Goal: Task Accomplishment & Management: Complete application form

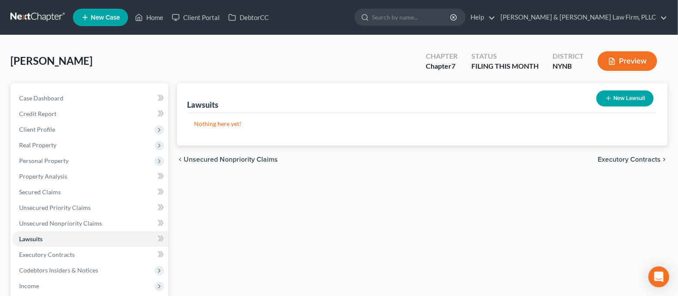
click at [611, 99] on icon "button" at bounding box center [608, 98] width 7 height 7
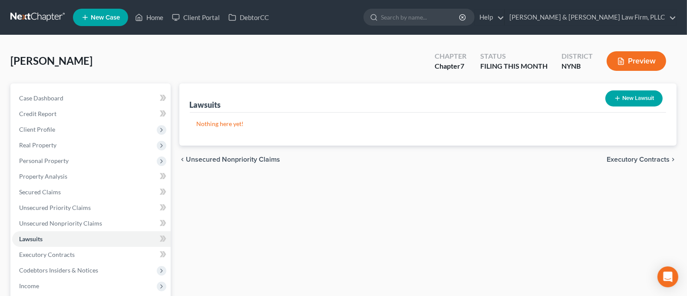
select select "0"
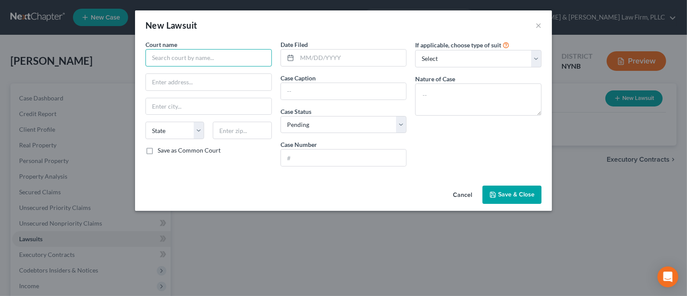
click at [203, 56] on input "text" at bounding box center [208, 57] width 126 height 17
drag, startPoint x: 234, startPoint y: 58, endPoint x: 120, endPoint y: 57, distance: 113.4
click at [120, 57] on div "New Lawsuit × Court name * Supreme Court of Onondaga State AL AK AR AZ CA CO CT…" at bounding box center [343, 148] width 687 height 296
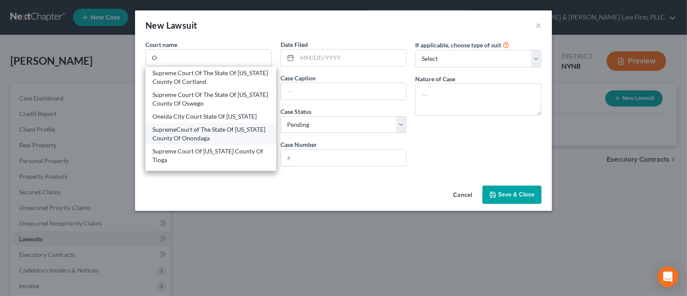
click at [177, 143] on div "SupremeCourt of The State Of New York County Of Onondaga" at bounding box center [210, 134] width 131 height 22
type input "SupremeCourt of The State Of New York County Of Onondaga"
type input "401 Montgomery Street"
type input "Syracuse"
select select "35"
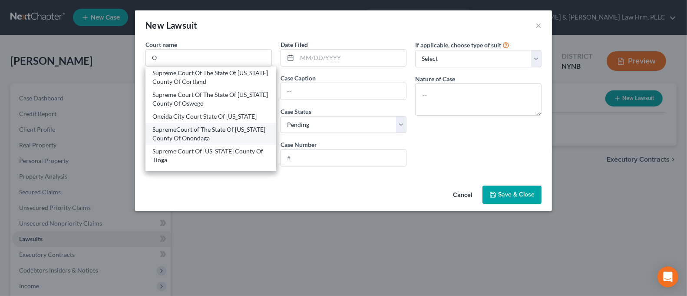
type input "13202"
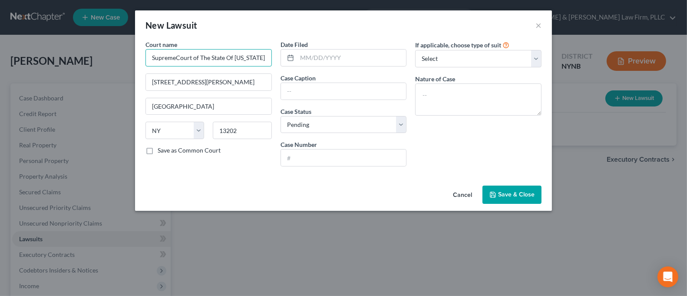
click at [175, 59] on input "SupremeCourt of The State Of New York County Of Onondaga" at bounding box center [208, 57] width 126 height 17
type input "Supreme Court of The State Of New York County Of Onondaga"
click at [304, 58] on input "text" at bounding box center [351, 58] width 109 height 17
type input "08/19/2025"
click at [359, 89] on input "text" at bounding box center [344, 91] width 126 height 17
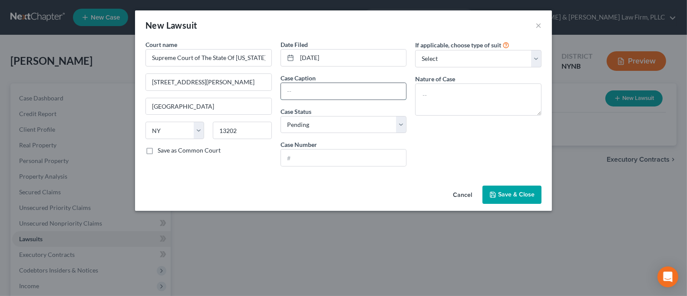
click at [305, 86] on input "text" at bounding box center [344, 91] width 126 height 17
type input "Summons & Complaint"
click at [356, 122] on select "Select Pending On Appeal Concluded" at bounding box center [344, 124] width 126 height 17
click at [522, 59] on select "Select Repossession Garnishment Foreclosure Attached, Seized, Or Levied Other" at bounding box center [478, 58] width 126 height 17
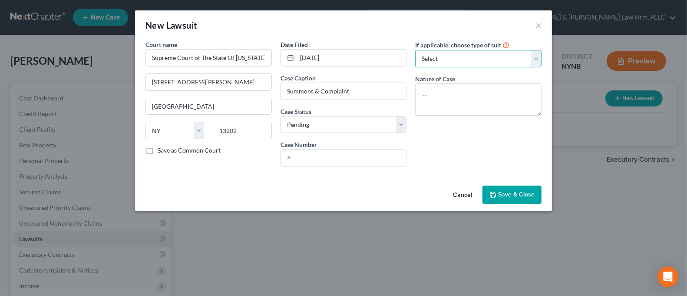
select select "4"
click at [415, 50] on select "Select Repossession Garnishment Foreclosure Attached, Seized, Or Levied Other" at bounding box center [478, 58] width 126 height 17
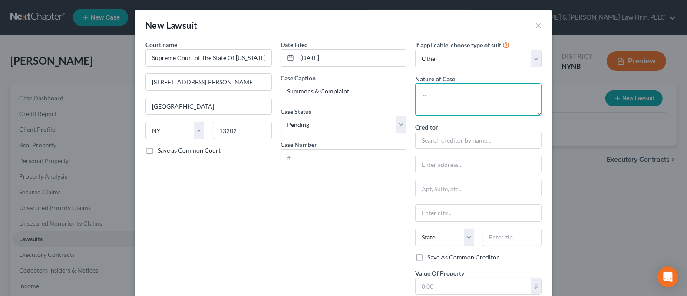
click at [486, 99] on textarea at bounding box center [478, 99] width 126 height 32
click at [452, 140] on input "text" at bounding box center [478, 140] width 126 height 17
click at [476, 97] on textarea at bounding box center [478, 99] width 126 height 32
type textarea "Summons"
click at [461, 147] on input "text" at bounding box center [478, 140] width 126 height 17
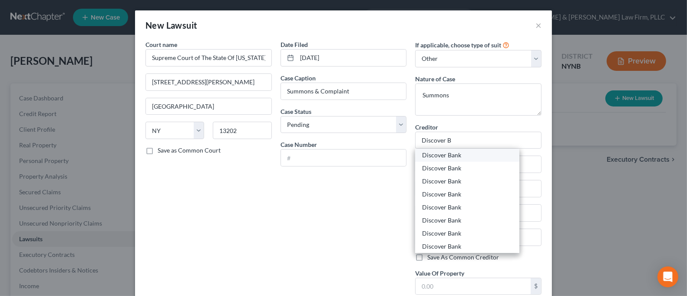
click at [465, 157] on div "Discover Bank" at bounding box center [467, 155] width 90 height 9
type input "Discover Bank"
type input "6500 Ne Albany Road E."
type input "New Albany"
select select "36"
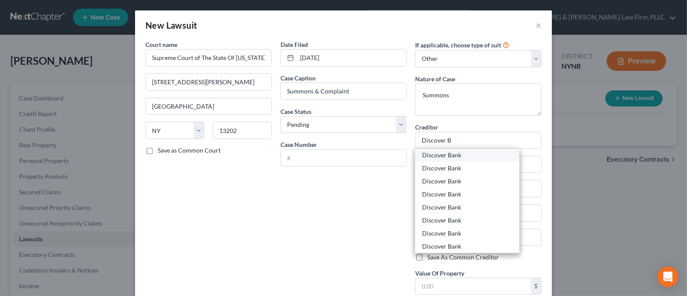
type input "43054-0000"
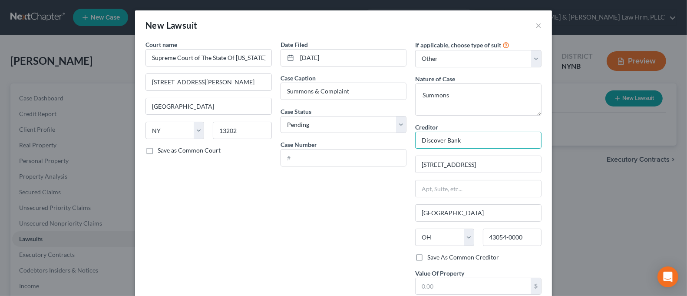
click at [487, 141] on input "Discover Bank" at bounding box center [478, 140] width 126 height 17
drag, startPoint x: 505, startPoint y: 166, endPoint x: 387, endPoint y: 173, distance: 118.7
click at [387, 173] on div "Court name * Supreme Court of The State Of New York County Of Onondaga 401 Mont…" at bounding box center [343, 177] width 405 height 274
type input "4590 E. Broad Street"
drag, startPoint x: 528, startPoint y: 241, endPoint x: 476, endPoint y: 248, distance: 53.0
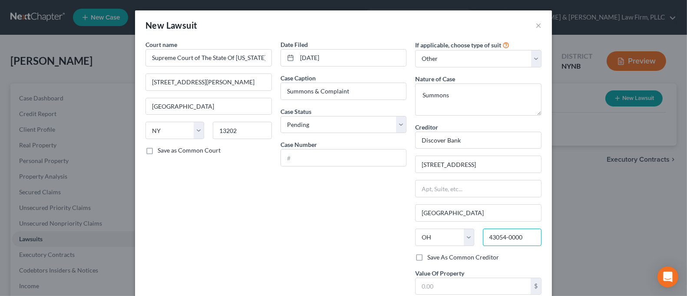
click at [476, 248] on div "State AL AK AR AZ CA CO CT DE DC FL GA GU HI ID IL IN IA KS KY LA ME MD MA MI M…" at bounding box center [478, 240] width 135 height 24
type input "43212"
click at [313, 241] on div "Date Filed 08/19/2025 Case Caption Summons & Complaint Case Status * Select Pen…" at bounding box center [343, 177] width 135 height 274
type input "Columbus"
click at [443, 257] on label "Save As Common Creditor" at bounding box center [463, 257] width 72 height 9
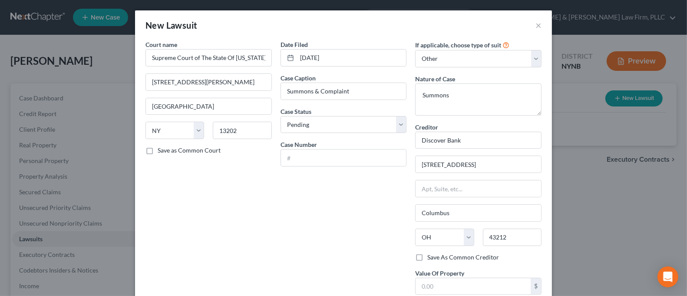
click at [436, 257] on input "Save As Common Creditor" at bounding box center [434, 256] width 6 height 6
checkbox input "true"
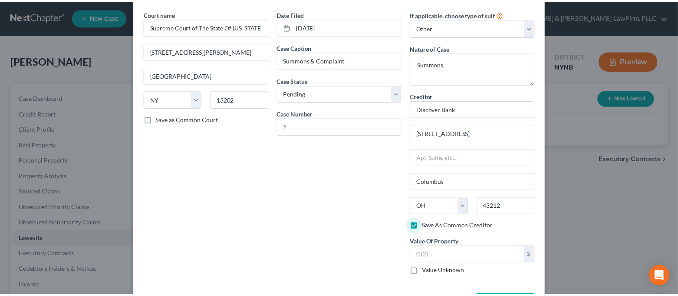
scroll to position [58, 0]
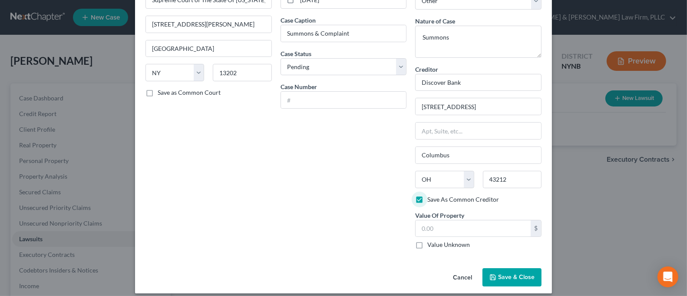
click at [516, 273] on span "Save & Close" at bounding box center [516, 276] width 36 height 7
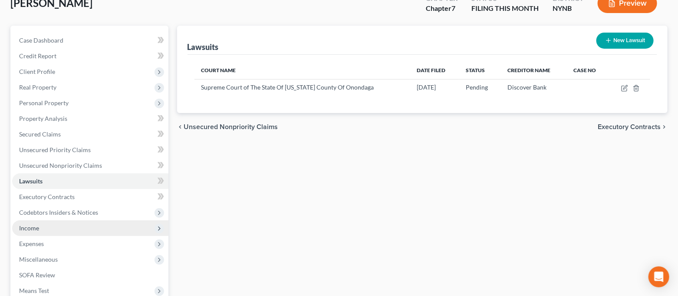
click at [96, 224] on span "Income" at bounding box center [90, 228] width 156 height 16
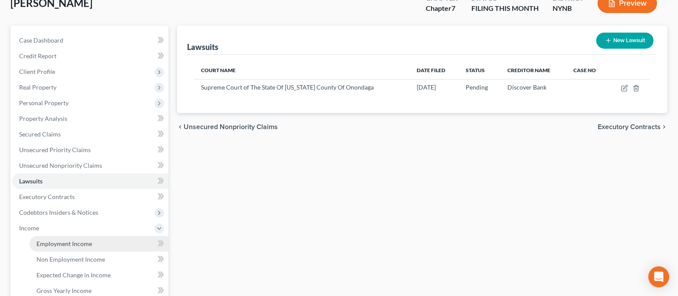
click at [62, 237] on link "Employment Income" at bounding box center [99, 244] width 139 height 16
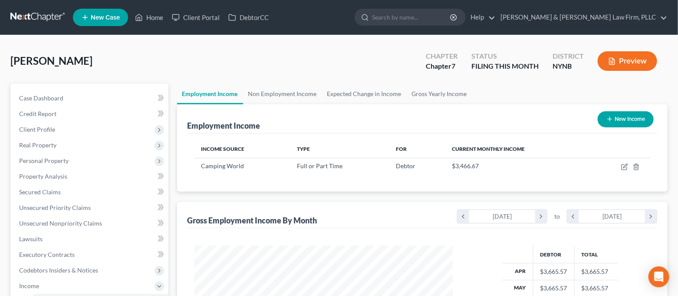
scroll to position [155, 277]
click at [272, 95] on link "Non Employment Income" at bounding box center [282, 93] width 79 height 21
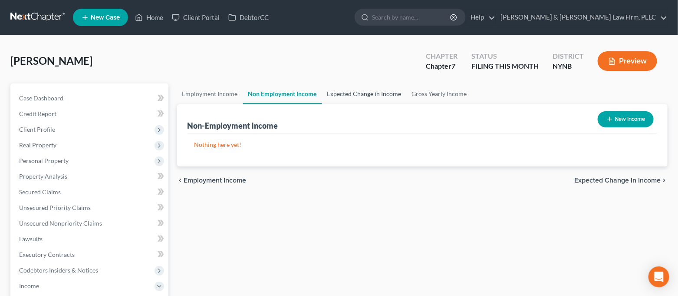
click at [349, 92] on link "Expected Change in Income" at bounding box center [364, 93] width 85 height 21
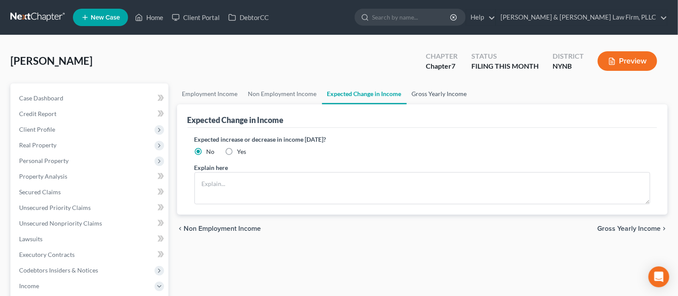
click at [415, 95] on link "Gross Yearly Income" at bounding box center [440, 93] width 66 height 21
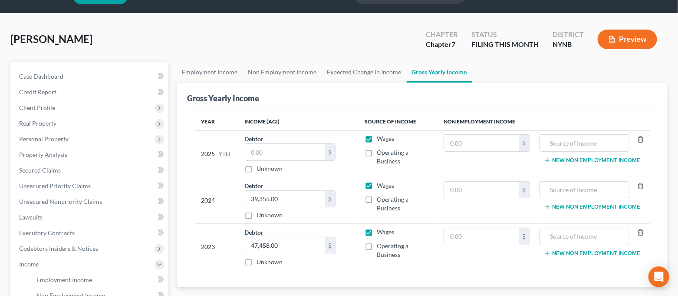
scroll to position [58, 0]
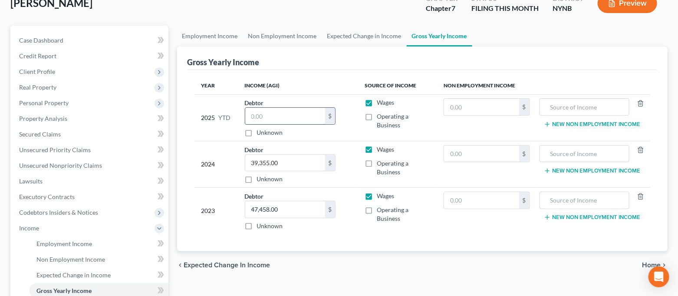
click at [284, 118] on input "text" at bounding box center [285, 116] width 80 height 17
click at [277, 110] on input "text" at bounding box center [285, 116] width 80 height 17
type input "36,960.52"
click at [329, 62] on div "Gross Yearly Income" at bounding box center [423, 57] width 470 height 23
click at [378, 31] on link "Expected Change in Income" at bounding box center [364, 36] width 85 height 21
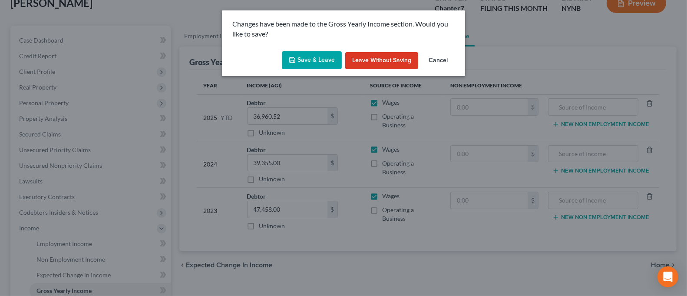
click at [307, 64] on button "Save & Leave" at bounding box center [312, 60] width 60 height 18
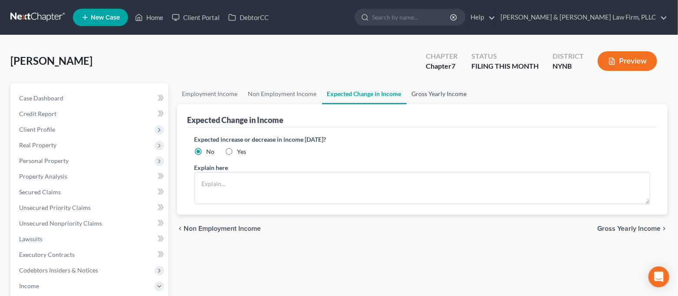
click at [432, 92] on link "Gross Yearly Income" at bounding box center [440, 93] width 66 height 21
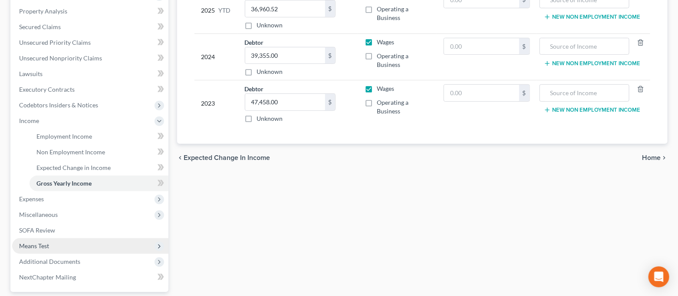
scroll to position [221, 0]
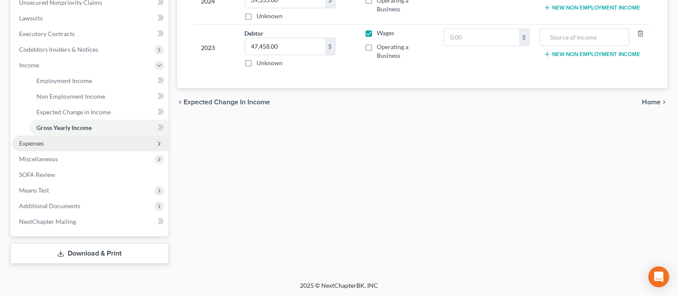
click at [53, 148] on span "Expenses" at bounding box center [90, 144] width 156 height 16
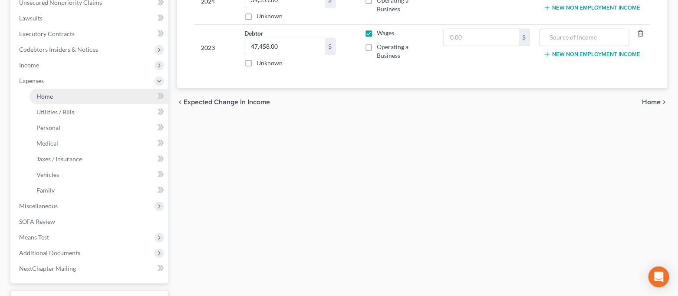
click at [56, 93] on link "Home" at bounding box center [99, 97] width 139 height 16
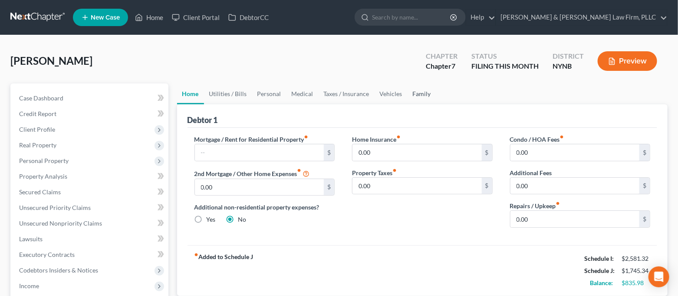
click at [416, 94] on link "Family" at bounding box center [422, 93] width 29 height 21
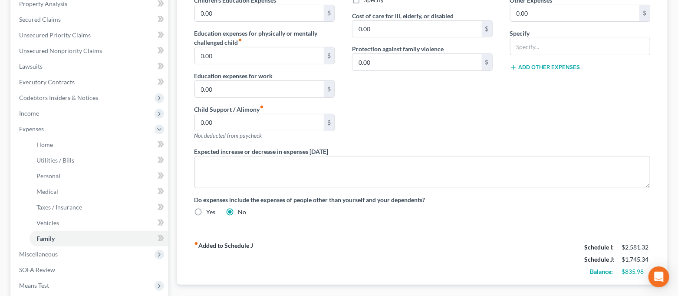
scroll to position [173, 0]
click at [207, 210] on label "Yes" at bounding box center [211, 211] width 9 height 9
click at [210, 210] on input "Yes" at bounding box center [213, 210] width 6 height 6
radio input "true"
radio input "false"
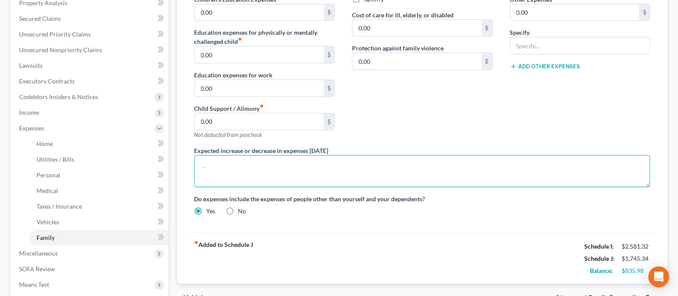
click at [238, 172] on textarea at bounding box center [423, 171] width 456 height 32
type textarea "Debtor expects increased expenses once he finds permanent housing."
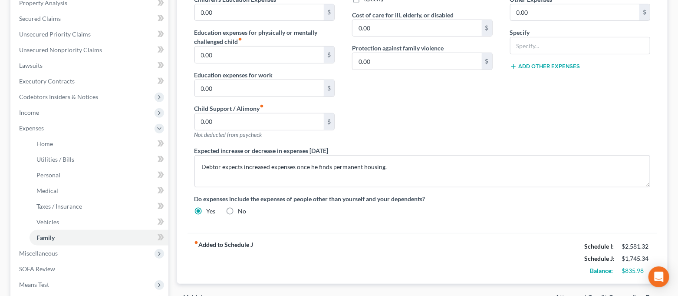
click at [238, 209] on label "No" at bounding box center [242, 211] width 8 height 9
click at [242, 209] on input "No" at bounding box center [245, 210] width 6 height 6
radio input "true"
radio input "false"
click at [310, 219] on div "Daycare / Babysitter fiber_manual_record 0.00 $ Children's Education Expenses f…" at bounding box center [423, 91] width 474 height 261
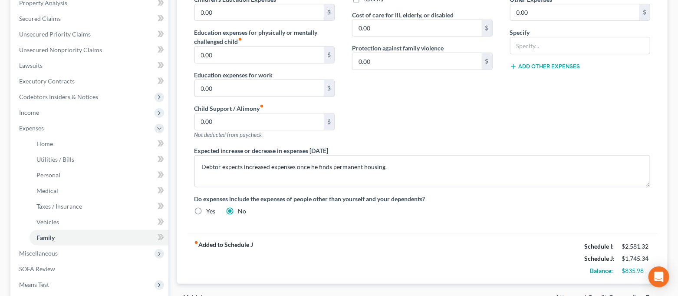
scroll to position [0, 0]
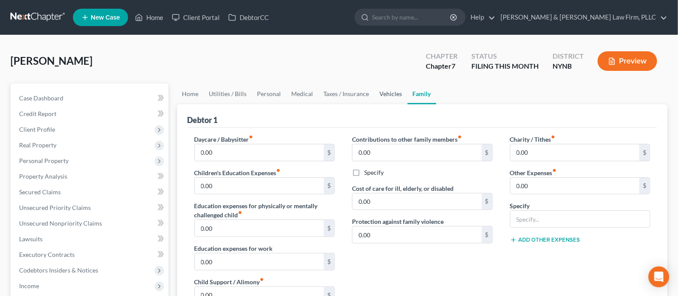
click at [378, 93] on link "Vehicles" at bounding box center [391, 93] width 33 height 21
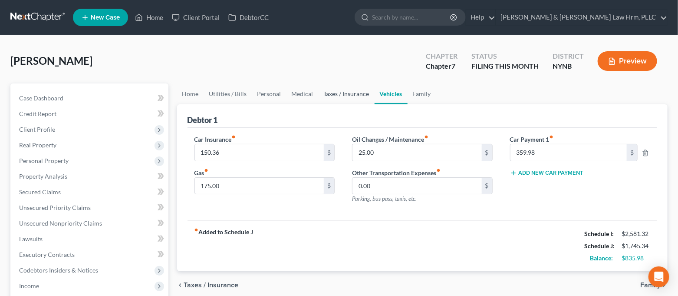
click at [341, 97] on link "Taxes / Insurance" at bounding box center [347, 93] width 56 height 21
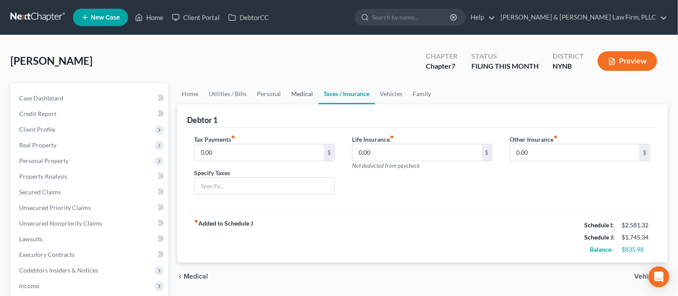
click at [301, 93] on link "Medical" at bounding box center [303, 93] width 32 height 21
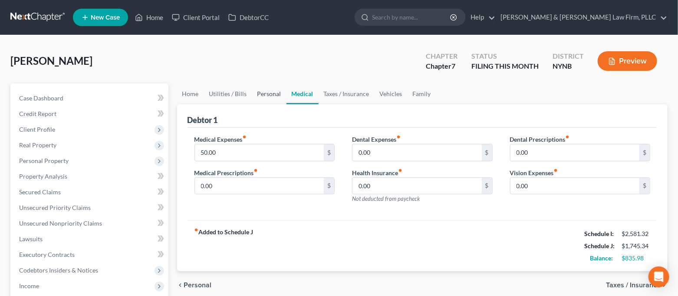
click at [268, 96] on link "Personal" at bounding box center [269, 93] width 34 height 21
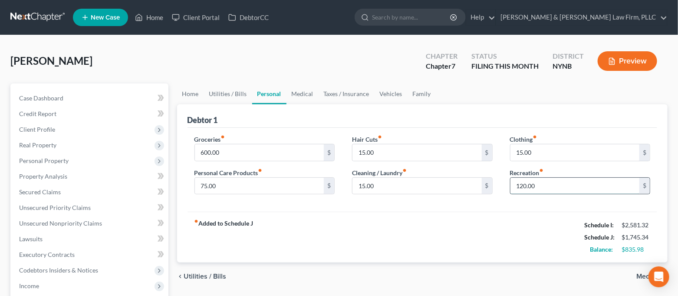
click at [538, 185] on input "120.00" at bounding box center [575, 186] width 129 height 17
type input "140.00"
click at [483, 220] on div "fiber_manual_record Added to Schedule J Schedule I: $2,581.32 Schedule J: $1,76…" at bounding box center [423, 237] width 470 height 51
click at [233, 93] on link "Utilities / Bills" at bounding box center [228, 93] width 48 height 21
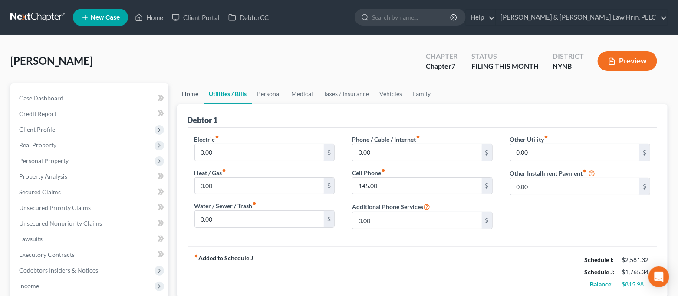
click at [195, 96] on link "Home" at bounding box center [190, 93] width 27 height 21
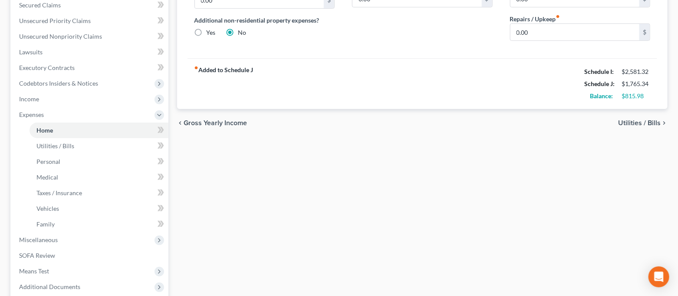
scroll to position [268, 0]
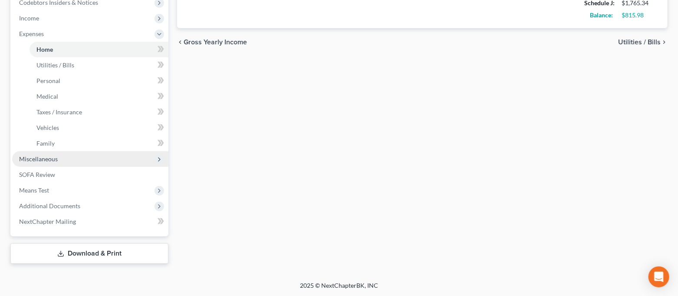
click at [71, 156] on span "Miscellaneous" at bounding box center [90, 159] width 156 height 16
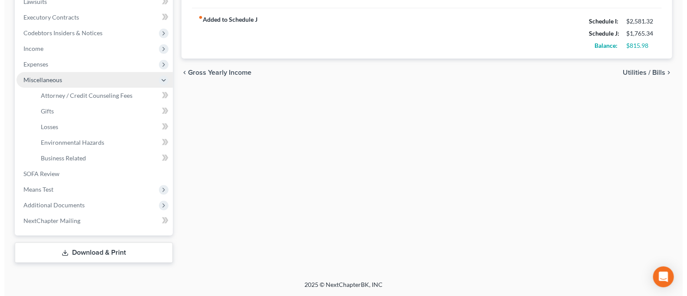
scroll to position [236, 0]
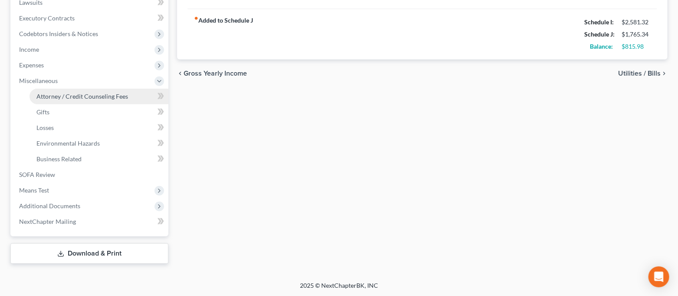
click at [86, 94] on span "Attorney / Credit Counseling Fees" at bounding box center [82, 96] width 92 height 7
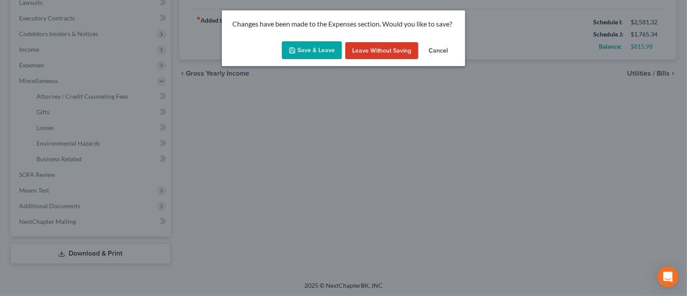
click at [309, 49] on button "Save & Leave" at bounding box center [312, 50] width 60 height 18
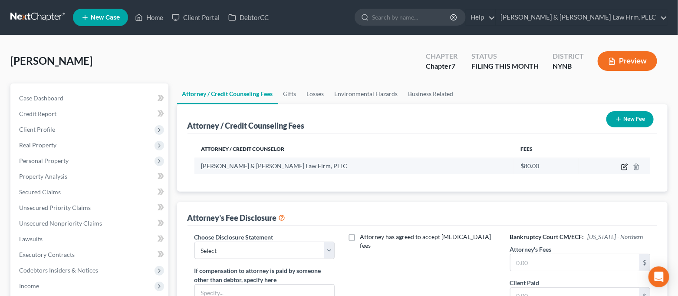
click at [627, 165] on icon "button" at bounding box center [626, 166] width 4 height 4
select select "35"
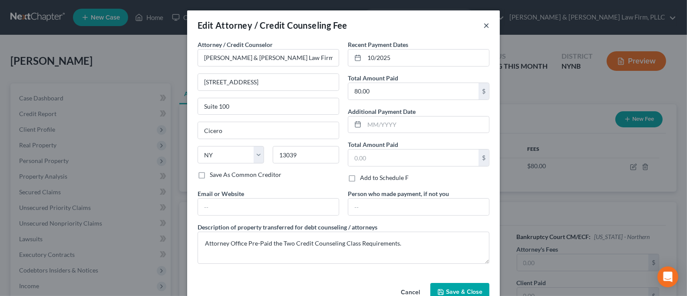
click at [483, 27] on button "×" at bounding box center [486, 25] width 6 height 10
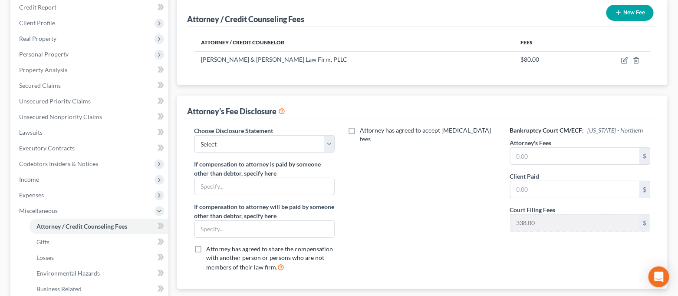
scroll to position [116, 0]
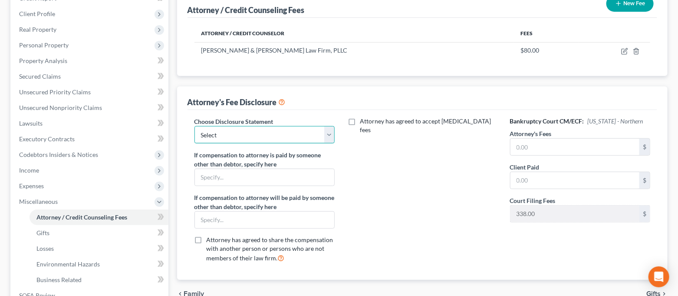
click at [312, 133] on select "Select Cardinale & DelVecchio Law firm, PLLC" at bounding box center [265, 134] width 141 height 17
select select "0"
click at [195, 126] on select "Select Cardinale & DelVecchio Law firm, PLLC" at bounding box center [265, 134] width 141 height 17
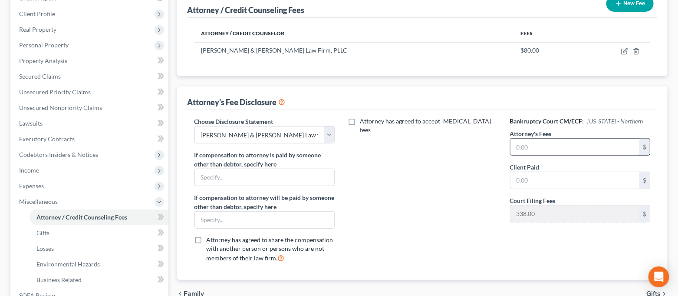
click at [574, 147] on input "text" at bounding box center [575, 147] width 129 height 17
type input "1,232.00"
click at [555, 181] on input "text" at bounding box center [575, 180] width 129 height 17
type input "1,232.00"
click at [365, 185] on div "Attorney has agreed to accept retainer fees" at bounding box center [423, 193] width 158 height 152
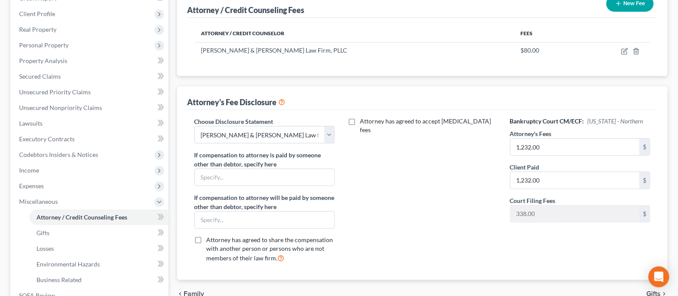
scroll to position [173, 0]
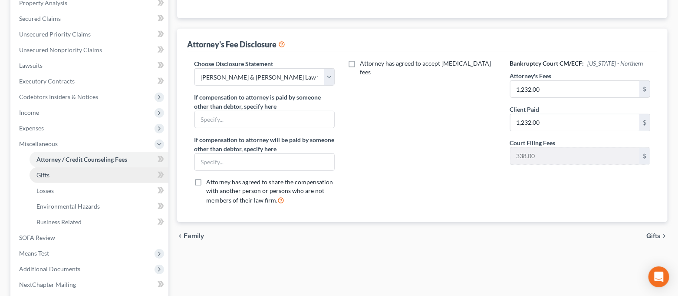
click at [53, 173] on link "Gifts" at bounding box center [99, 175] width 139 height 16
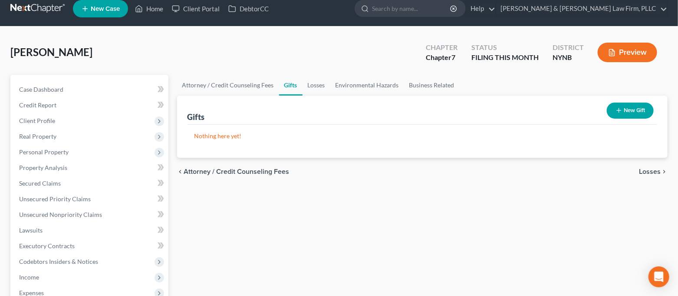
scroll to position [231, 0]
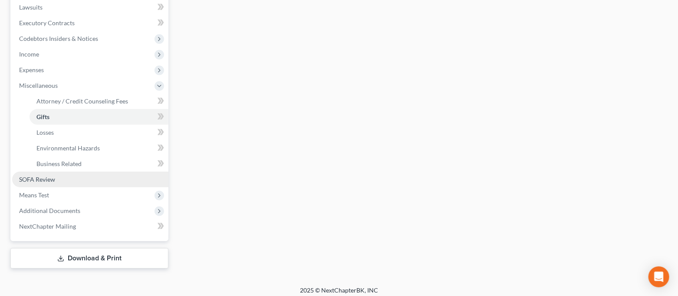
click at [68, 178] on link "SOFA Review" at bounding box center [90, 180] width 156 height 16
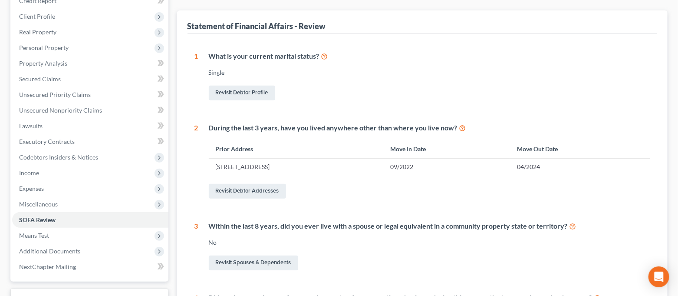
scroll to position [173, 0]
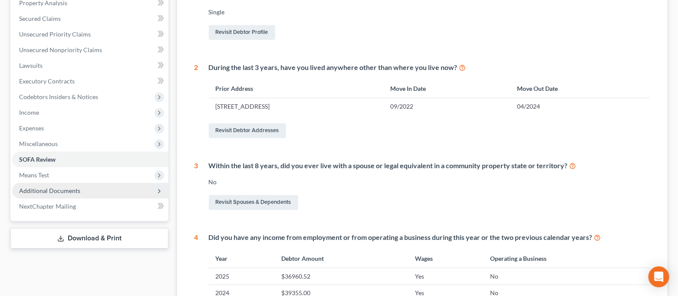
click at [53, 187] on span "Additional Documents" at bounding box center [49, 190] width 61 height 7
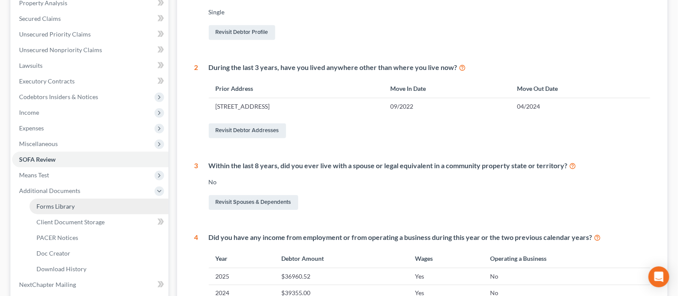
click at [69, 205] on span "Forms Library" at bounding box center [55, 205] width 38 height 7
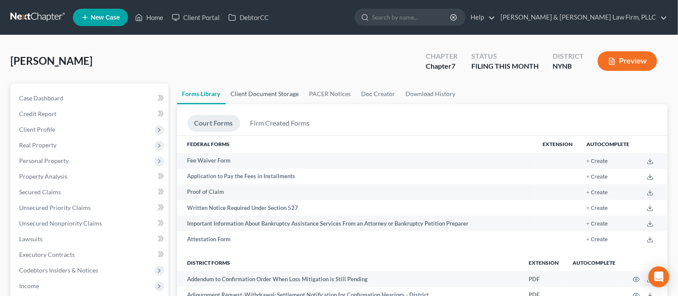
click at [268, 92] on link "Client Document Storage" at bounding box center [265, 93] width 79 height 21
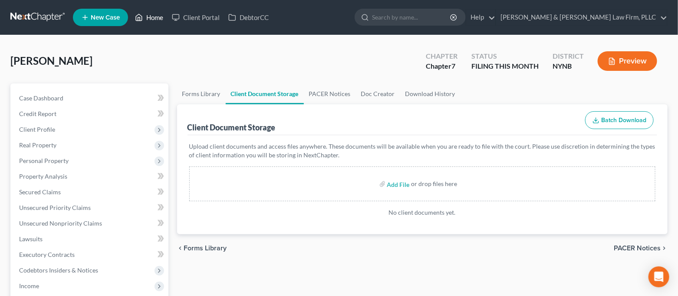
click at [135, 19] on link "Home" at bounding box center [149, 18] width 37 height 16
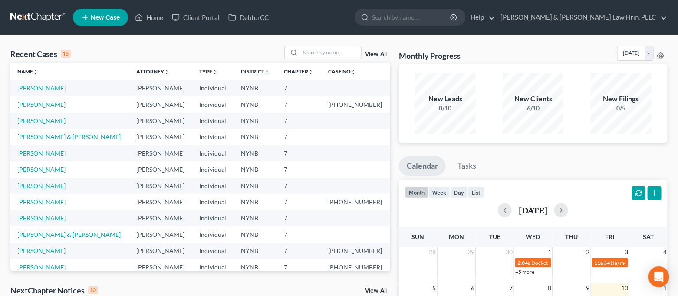
click at [34, 86] on link "Farruggio, Sam" at bounding box center [41, 87] width 48 height 7
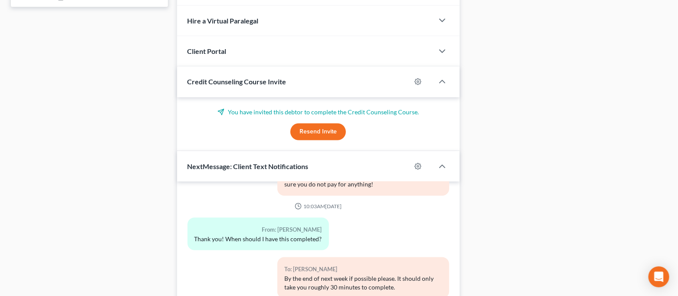
scroll to position [527, 0]
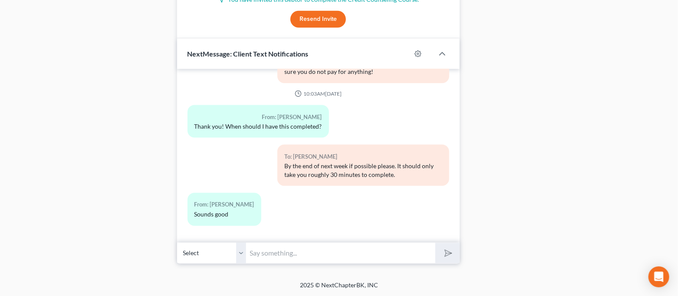
click at [303, 253] on input "text" at bounding box center [341, 252] width 189 height 21
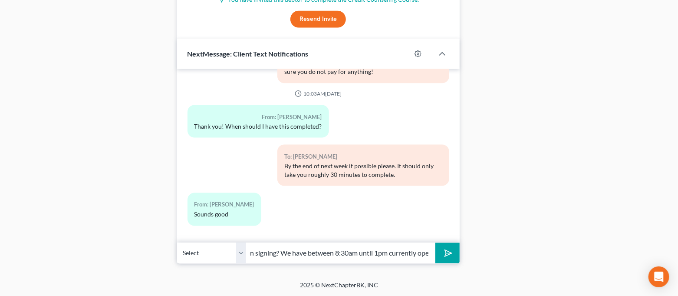
scroll to position [0, 292]
type input "Good afternoon Sam! Would you be able to come into the office on Tuesday the 28…"
click at [436, 243] on button "submit" at bounding box center [448, 253] width 24 height 20
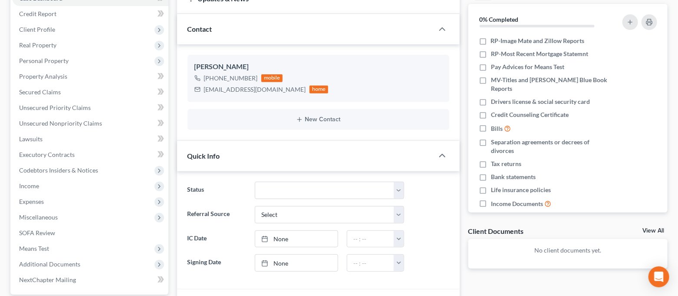
scroll to position [0, 0]
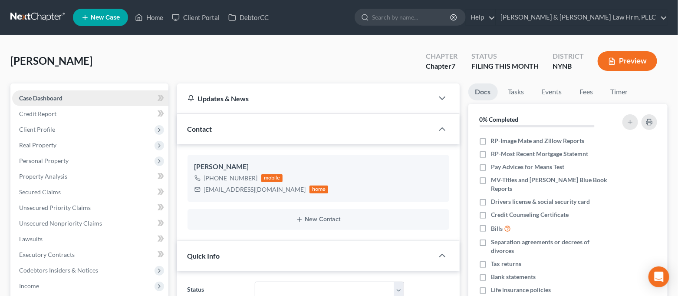
click at [100, 97] on link "Case Dashboard" at bounding box center [90, 98] width 156 height 16
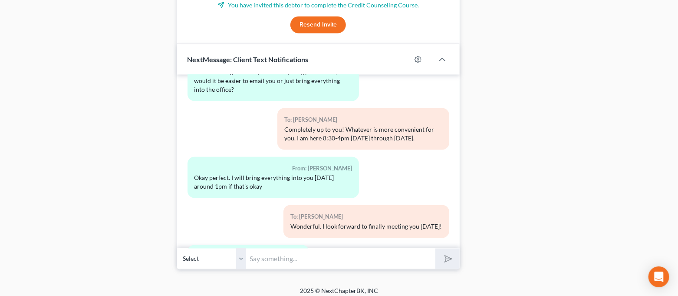
scroll to position [1119, 0]
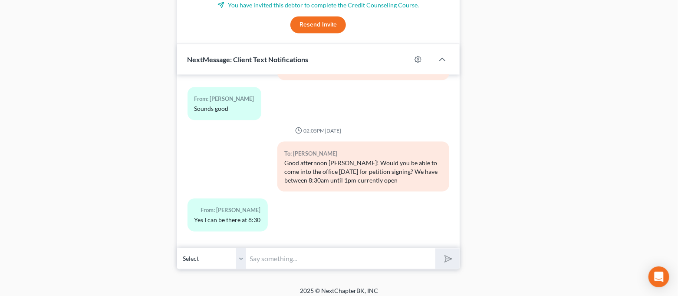
click at [325, 257] on input "text" at bounding box center [341, 258] width 189 height 21
type input "Great, thank you!"
click at [436, 248] on button "submit" at bounding box center [448, 258] width 24 height 20
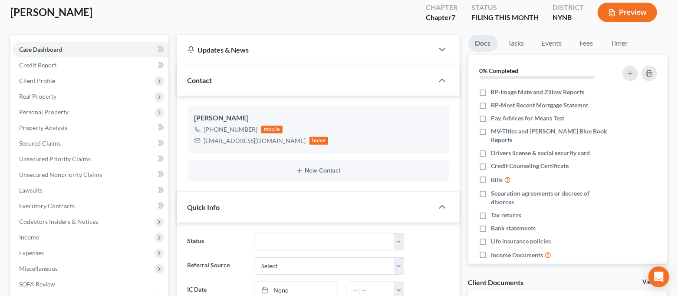
scroll to position [0, 0]
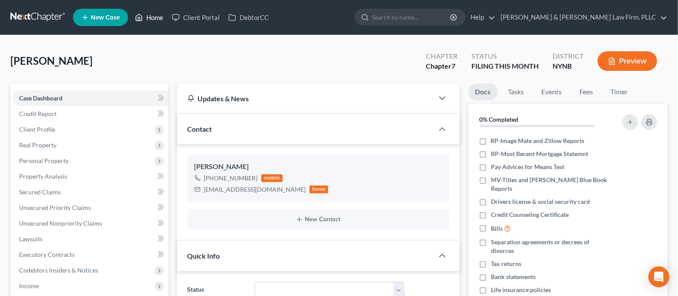
click at [146, 15] on link "Home" at bounding box center [149, 18] width 37 height 16
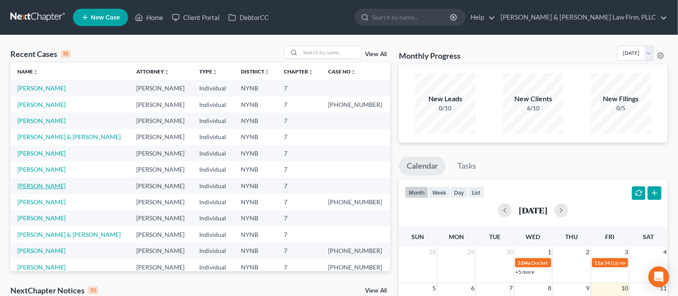
click at [53, 187] on link "LaMarre, Philip" at bounding box center [41, 185] width 48 height 7
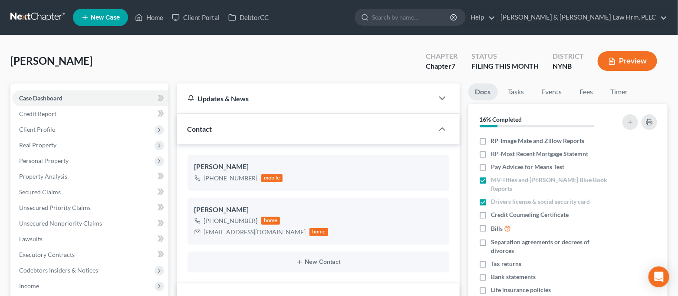
scroll to position [95, 0]
click at [85, 126] on span "Client Profile" at bounding box center [90, 130] width 156 height 16
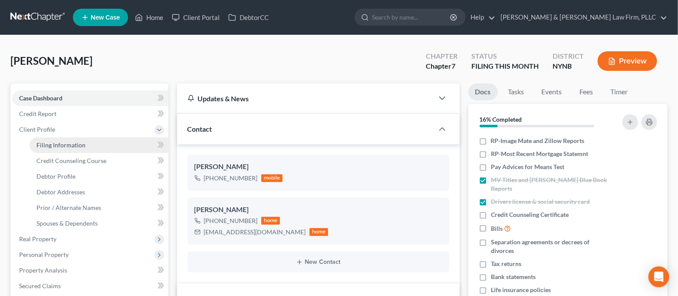
click at [90, 143] on link "Filing Information" at bounding box center [99, 145] width 139 height 16
select select "1"
select select "0"
select select "54"
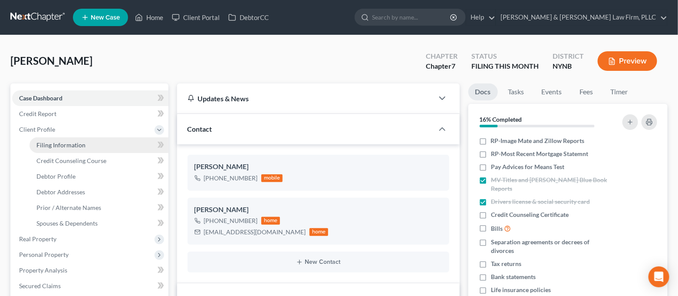
select select "0"
select select "35"
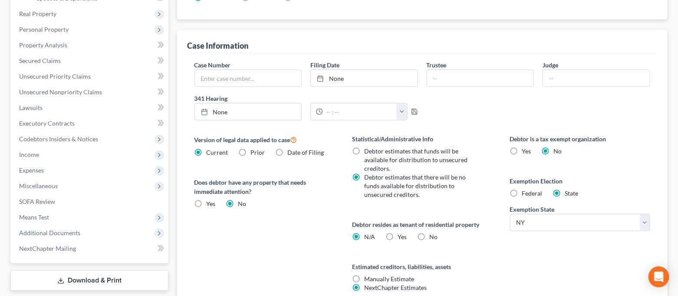
scroll to position [231, 0]
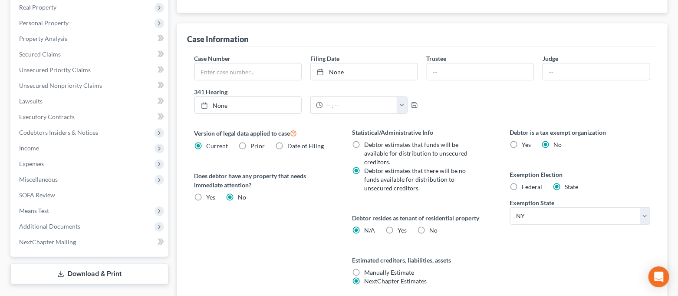
click at [522, 185] on label "Federal" at bounding box center [532, 186] width 20 height 9
click at [526, 185] on input "Federal" at bounding box center [529, 185] width 6 height 6
radio input "true"
radio input "false"
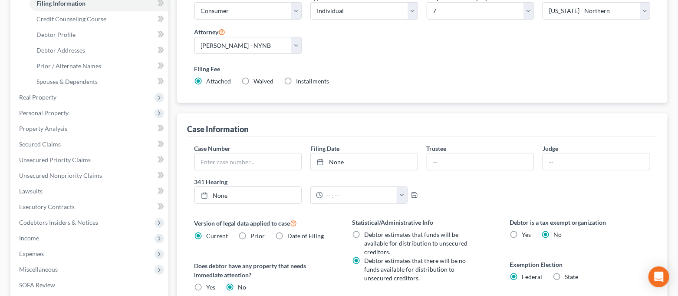
scroll to position [289, 0]
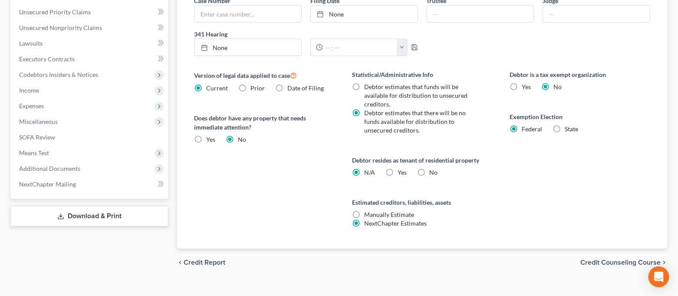
click at [398, 168] on label "Yes Yes" at bounding box center [402, 172] width 9 height 9
click at [401, 168] on input "Yes Yes" at bounding box center [404, 171] width 6 height 6
radio input "true"
radio input "false"
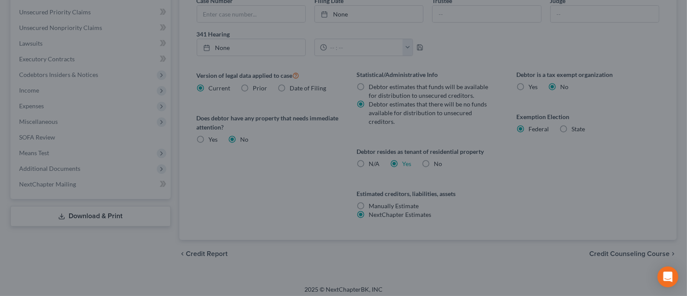
click at [509, 200] on div "Certification by a Debtor Who Resides as a Tenant of Residential Property × Lan…" at bounding box center [343, 148] width 687 height 296
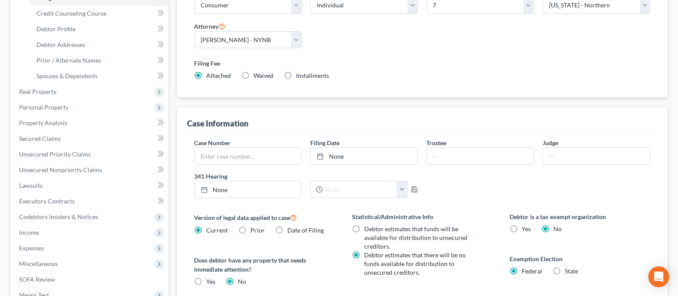
scroll to position [58, 0]
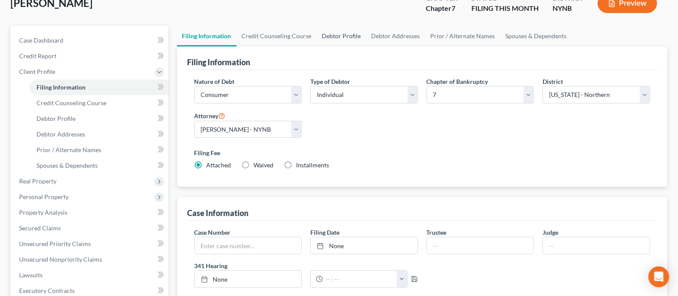
click at [336, 32] on link "Debtor Profile" at bounding box center [342, 36] width 50 height 21
select select "3"
select select "2"
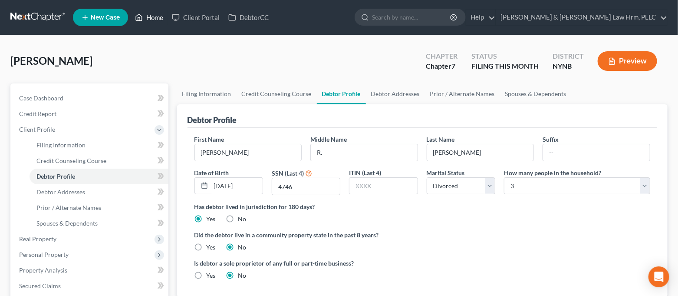
click at [155, 20] on link "Home" at bounding box center [149, 18] width 37 height 16
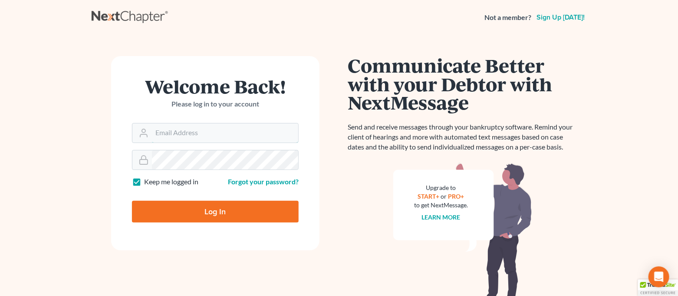
type input "[EMAIL_ADDRESS][DOMAIN_NAME]"
click at [228, 214] on input "Log In" at bounding box center [215, 212] width 167 height 22
type input "Thinking..."
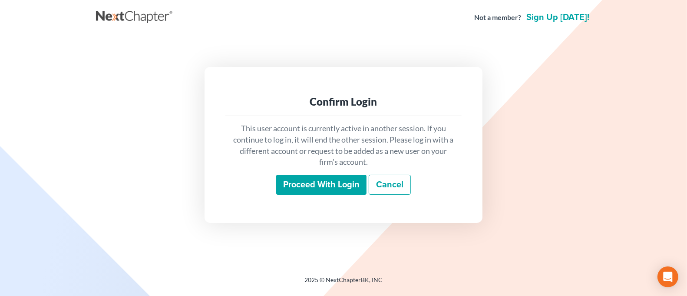
click at [307, 188] on input "Proceed with login" at bounding box center [321, 185] width 90 height 20
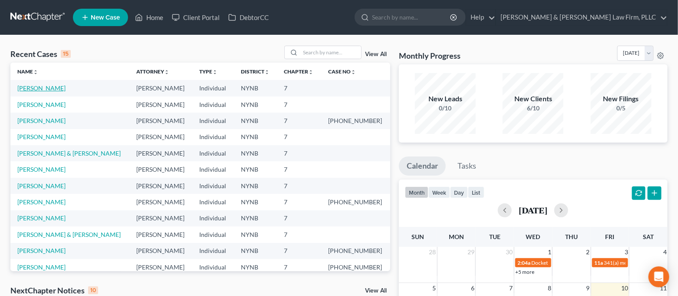
click at [34, 88] on link "LaMarre, Philip" at bounding box center [41, 87] width 48 height 7
select select "4"
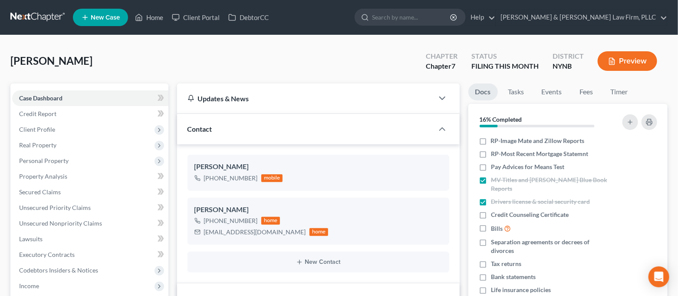
scroll to position [95, 0]
click at [80, 128] on span "Client Profile" at bounding box center [90, 130] width 156 height 16
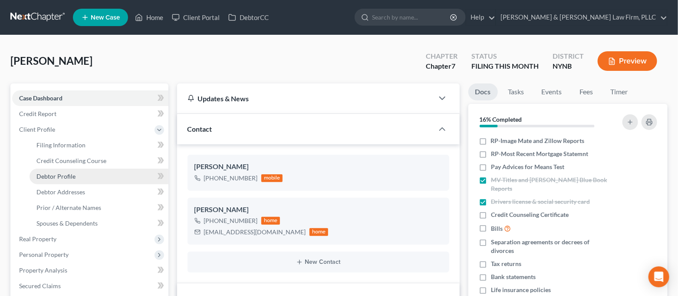
click at [94, 179] on link "Debtor Profile" at bounding box center [99, 177] width 139 height 16
select select "3"
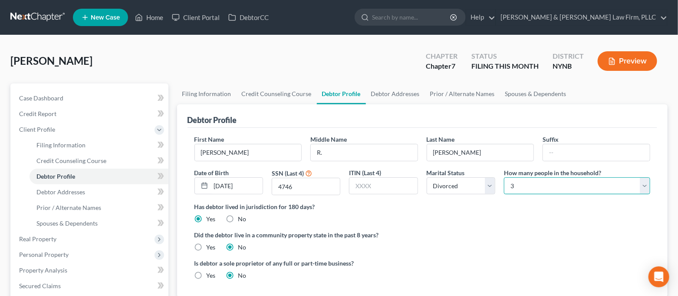
click at [567, 182] on select "Select 1 2 3 4 5 6 7 8 9 10 11 12 13 14 15 16 17 18 19 20" at bounding box center [577, 185] width 146 height 17
select select "1"
click at [504, 177] on select "Select 1 2 3 4 5 6 7 8 9 10 11 12 13 14 15 16 17 18 19 20" at bounding box center [577, 185] width 146 height 17
click at [543, 225] on ng-include "First Name Philip Middle Name R. Last Name LaMarre Suffix Date of Birth 08/17/1…" at bounding box center [423, 211] width 456 height 152
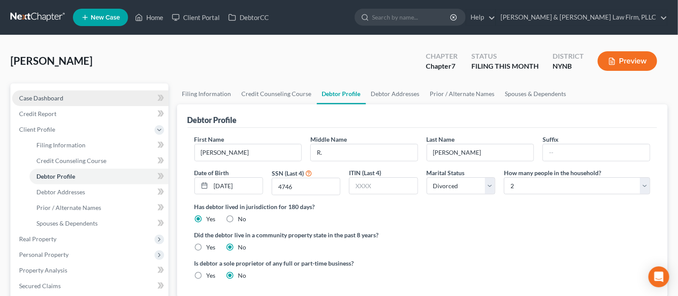
click at [62, 99] on span "Case Dashboard" at bounding box center [41, 97] width 44 height 7
select select "4"
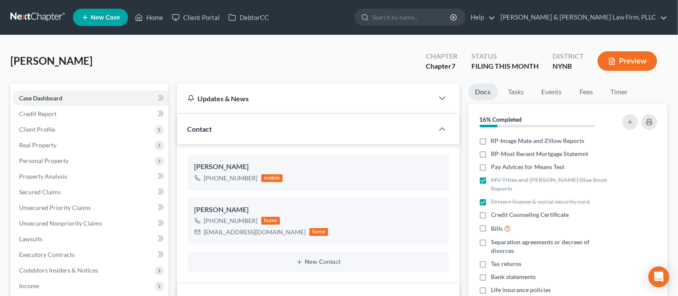
scroll to position [95, 0]
click at [53, 131] on span "Client Profile" at bounding box center [37, 129] width 36 height 7
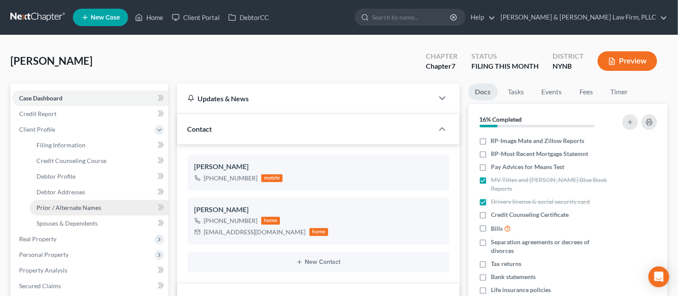
click at [93, 210] on span "Prior / Alternate Names" at bounding box center [68, 207] width 65 height 7
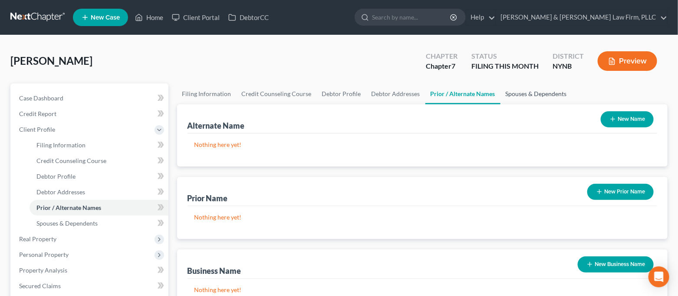
click at [516, 92] on link "Spouses & Dependents" at bounding box center [537, 93] width 72 height 21
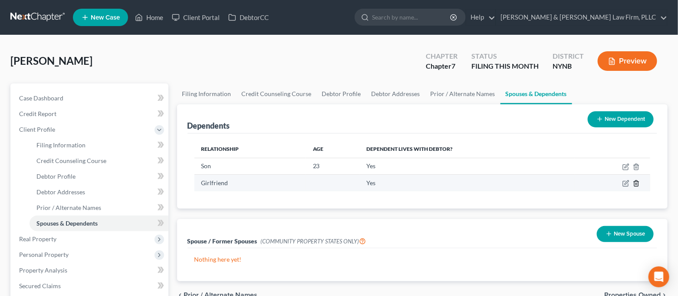
click at [637, 184] on icon "button" at bounding box center [636, 183] width 7 height 7
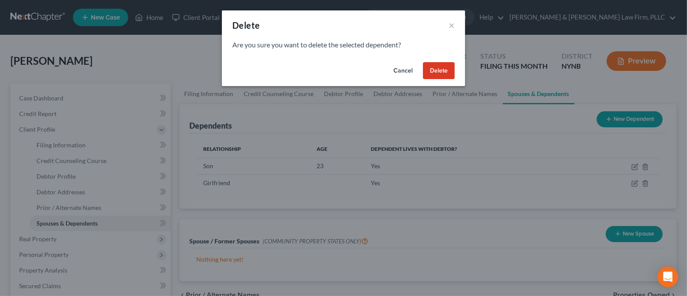
click at [431, 66] on button "Delete" at bounding box center [439, 70] width 32 height 17
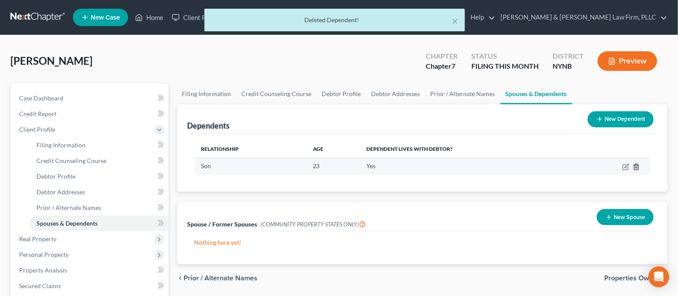
click at [638, 166] on icon "button" at bounding box center [636, 166] width 7 height 7
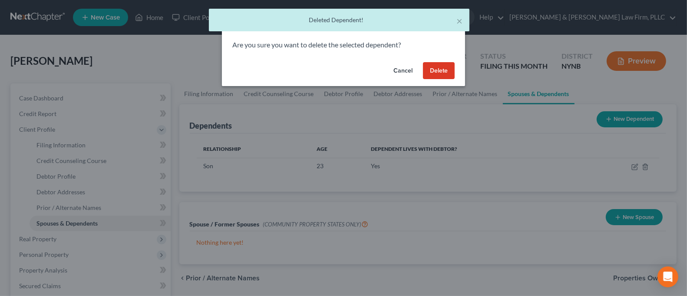
click at [433, 74] on button "Delete" at bounding box center [439, 70] width 32 height 17
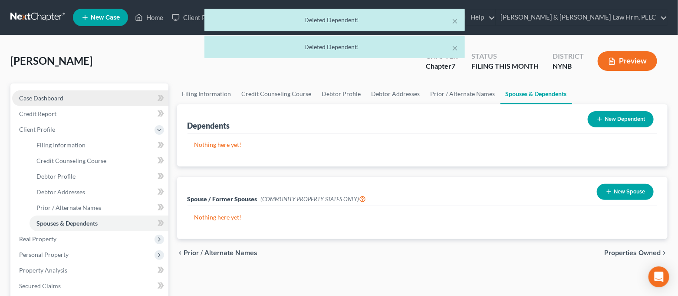
click at [44, 96] on span "Case Dashboard" at bounding box center [41, 97] width 44 height 7
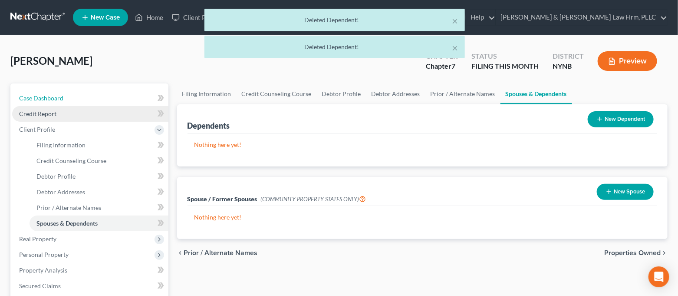
select select "4"
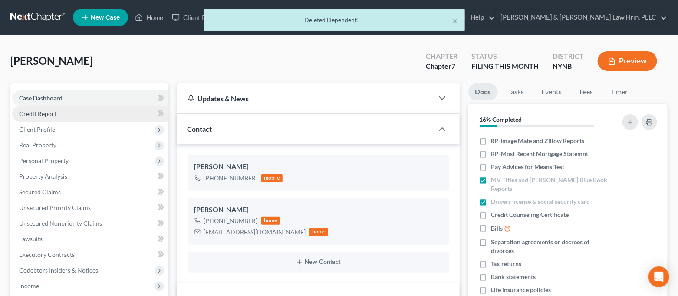
scroll to position [95, 0]
click at [101, 107] on link "Credit Report" at bounding box center [90, 114] width 156 height 16
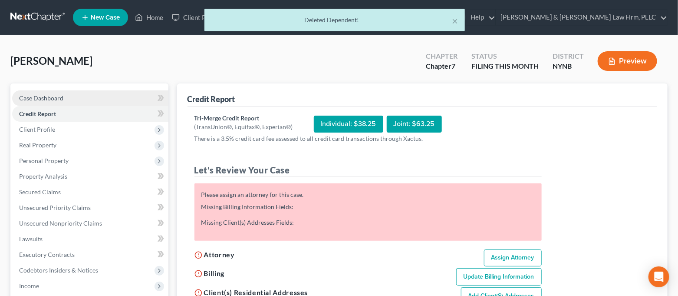
click at [101, 99] on link "Case Dashboard" at bounding box center [90, 98] width 156 height 16
select select "4"
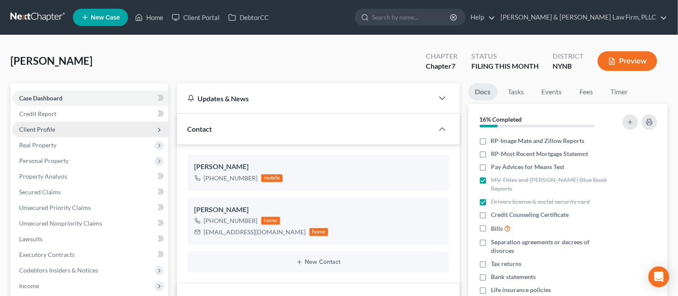
click at [97, 126] on span "Client Profile" at bounding box center [90, 130] width 156 height 16
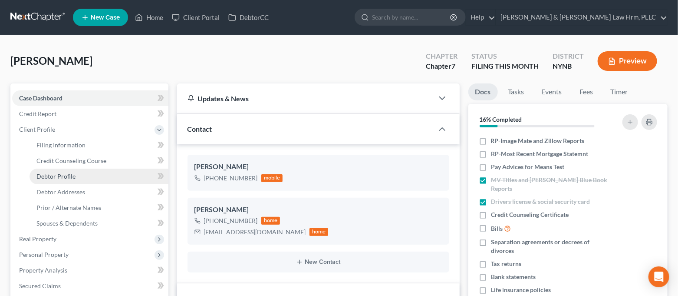
click at [86, 178] on link "Debtor Profile" at bounding box center [99, 177] width 139 height 16
select select "3"
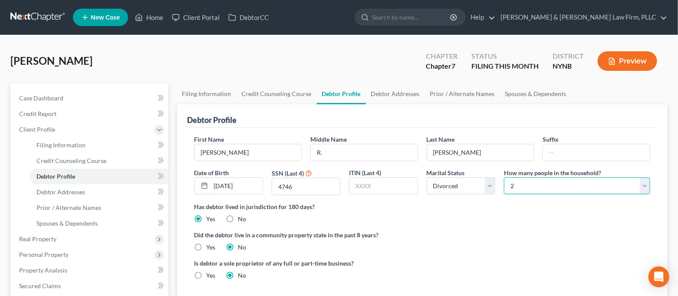
click at [571, 181] on select "Select 1 2 3 4 5 6 7 8 9 10 11 12 13 14 15 16 17 18 19 20" at bounding box center [577, 185] width 146 height 17
select select "0"
click at [504, 177] on select "Select 1 2 3 4 5 6 7 8 9 10 11 12 13 14 15 16 17 18 19 20" at bounding box center [577, 185] width 146 height 17
click at [509, 238] on label "Did the debtor live in a community property state in the past 8 years?" at bounding box center [423, 234] width 456 height 9
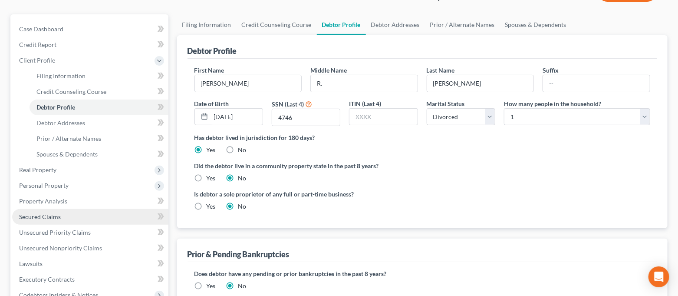
scroll to position [116, 0]
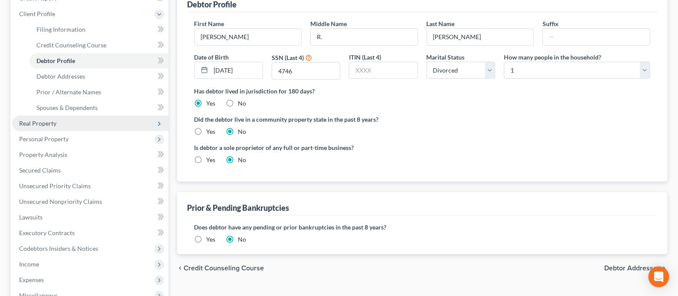
click at [51, 120] on span "Real Property" at bounding box center [37, 122] width 37 height 7
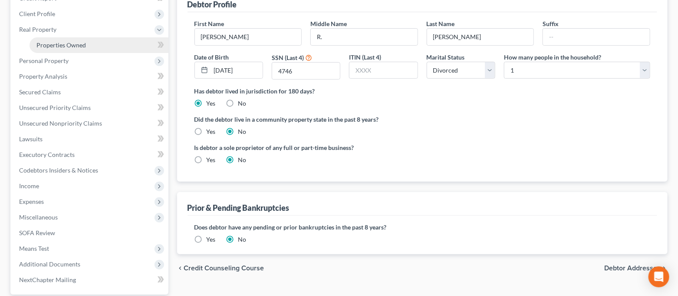
click at [63, 43] on span "Properties Owned" at bounding box center [61, 44] width 50 height 7
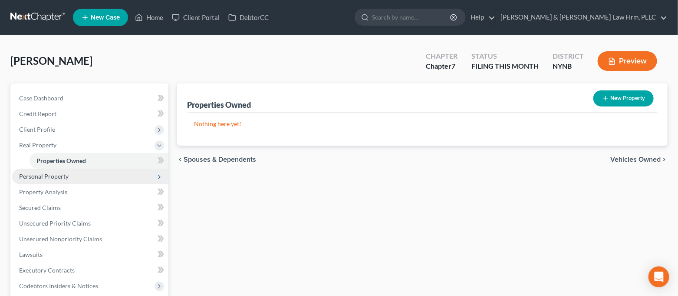
click at [73, 175] on span "Personal Property" at bounding box center [90, 177] width 156 height 16
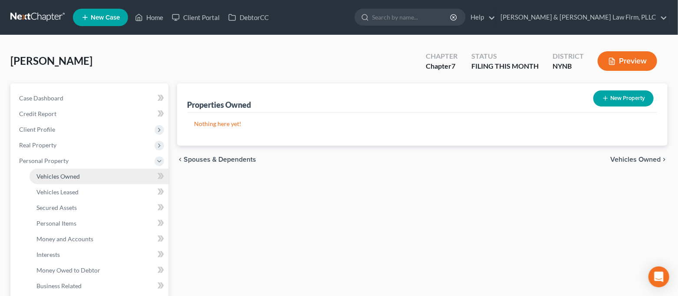
click at [71, 175] on span "Vehicles Owned" at bounding box center [57, 175] width 43 height 7
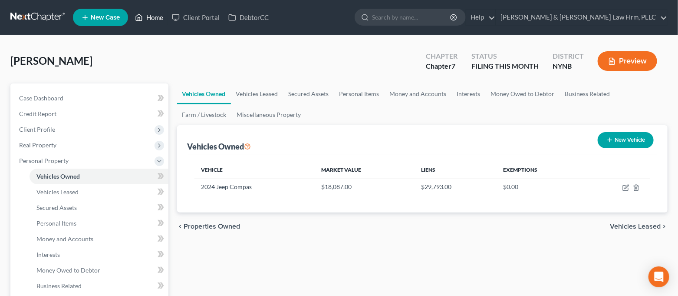
click at [144, 21] on link "Home" at bounding box center [149, 18] width 37 height 16
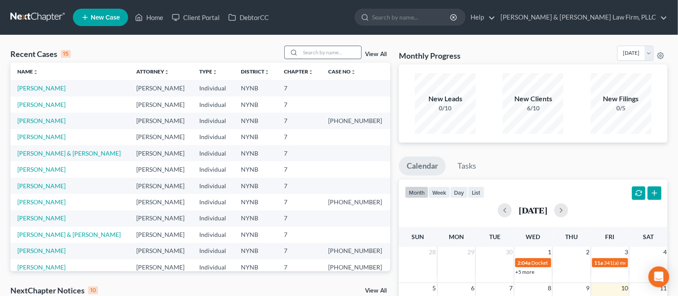
click at [326, 51] on input "search" at bounding box center [331, 52] width 61 height 13
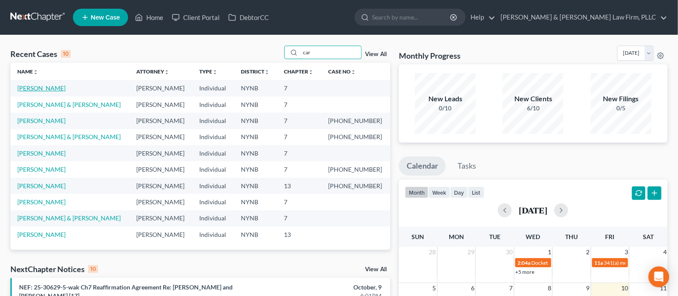
type input "car"
click at [44, 90] on link "Korcz, Carol" at bounding box center [41, 87] width 48 height 7
select select "4"
select select "6"
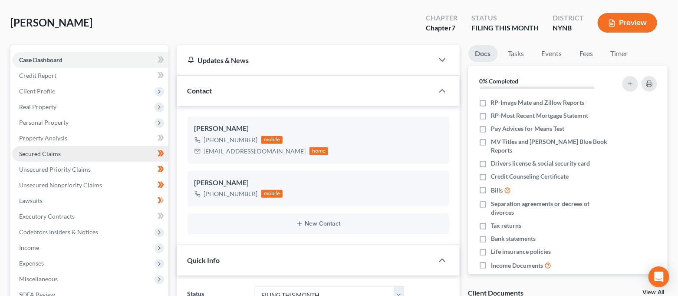
scroll to position [58, 0]
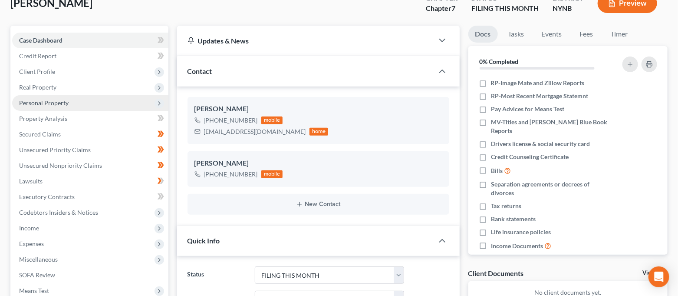
click at [72, 103] on span "Personal Property" at bounding box center [90, 103] width 156 height 16
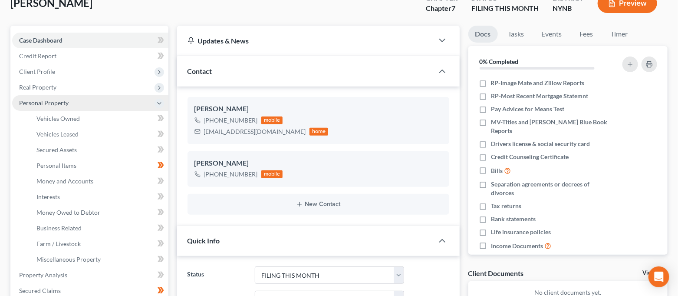
click at [72, 103] on span "Personal Property" at bounding box center [90, 103] width 156 height 16
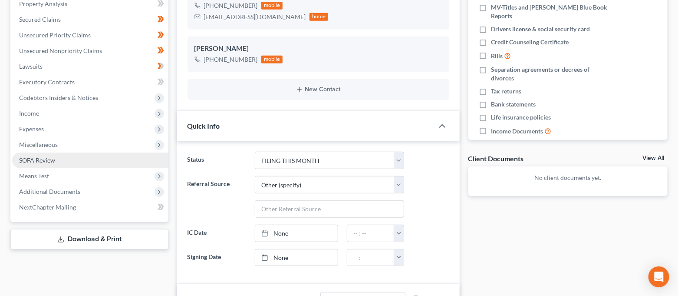
scroll to position [173, 0]
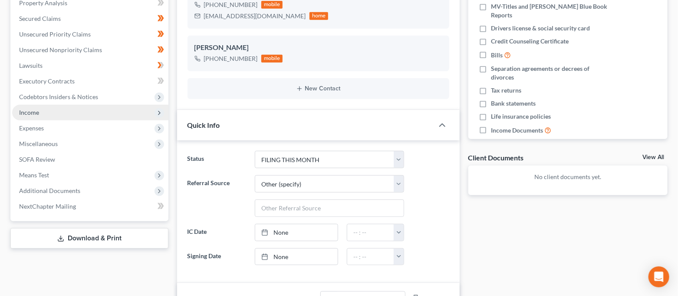
click at [62, 118] on span "Income" at bounding box center [90, 113] width 156 height 16
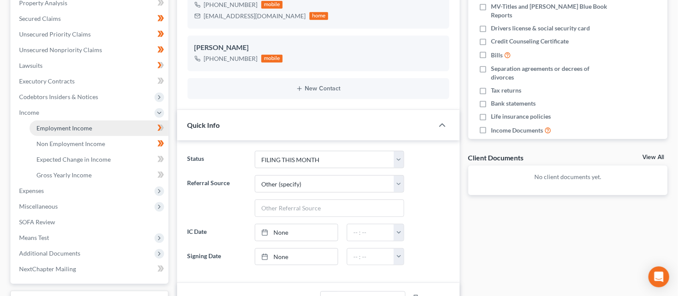
click at [63, 127] on span "Employment Income" at bounding box center [64, 127] width 56 height 7
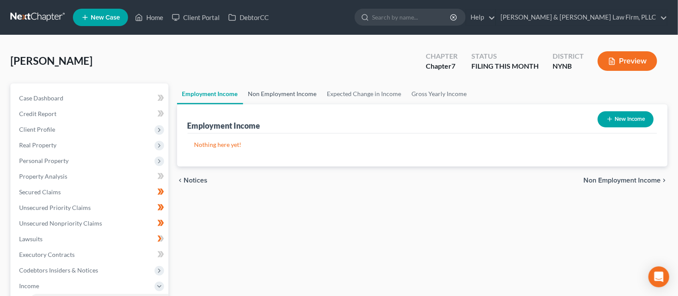
click at [304, 94] on link "Non Employment Income" at bounding box center [282, 93] width 79 height 21
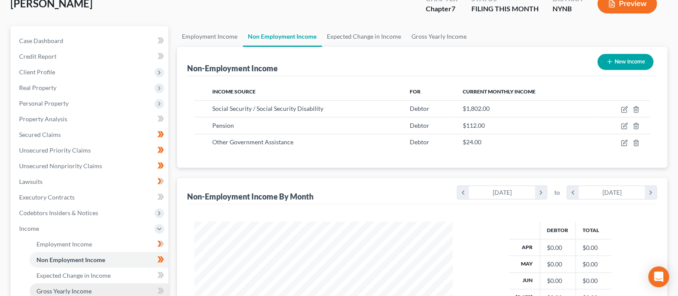
scroll to position [173, 0]
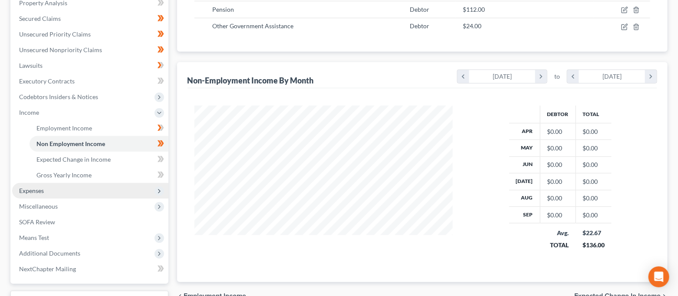
click at [69, 184] on span "Expenses" at bounding box center [90, 191] width 156 height 16
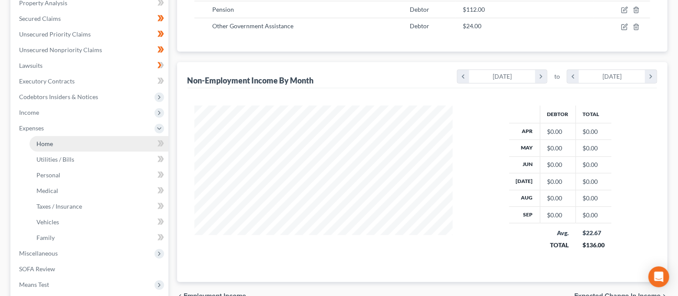
click at [70, 143] on link "Home" at bounding box center [99, 144] width 139 height 16
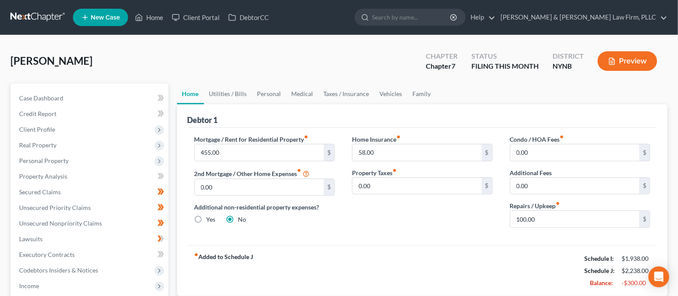
scroll to position [58, 0]
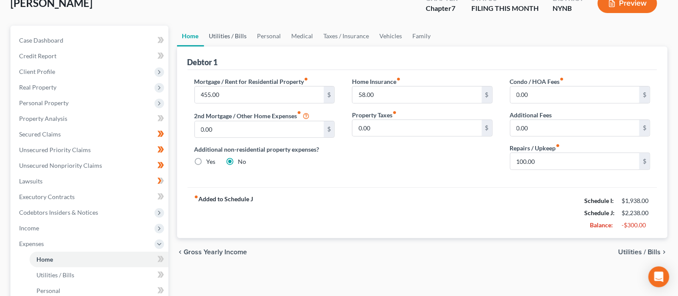
click at [234, 38] on link "Utilities / Bills" at bounding box center [228, 36] width 48 height 21
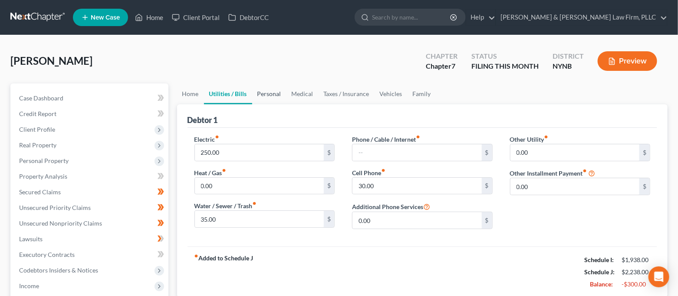
click at [261, 96] on link "Personal" at bounding box center [269, 93] width 34 height 21
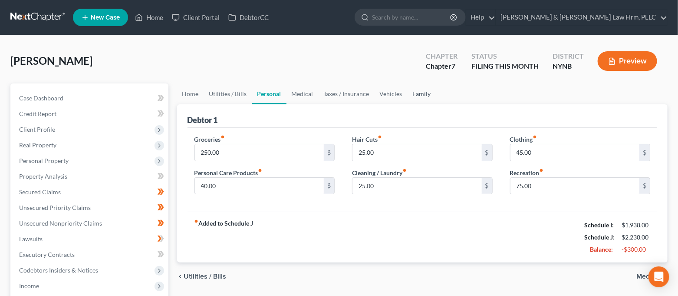
click at [432, 91] on link "Family" at bounding box center [422, 93] width 29 height 21
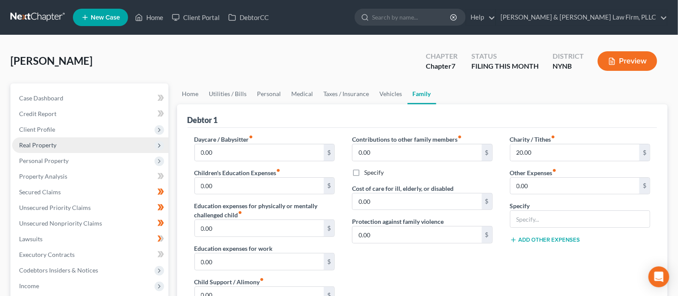
click at [64, 145] on span "Real Property" at bounding box center [90, 145] width 156 height 16
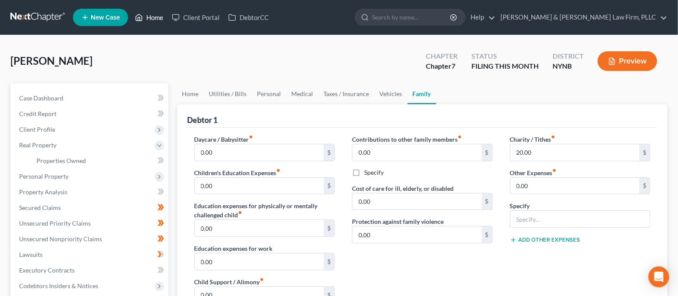
click at [139, 19] on icon at bounding box center [139, 17] width 8 height 10
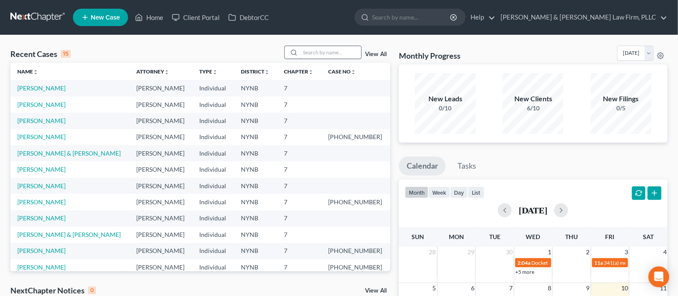
click at [322, 56] on input "search" at bounding box center [331, 52] width 61 height 13
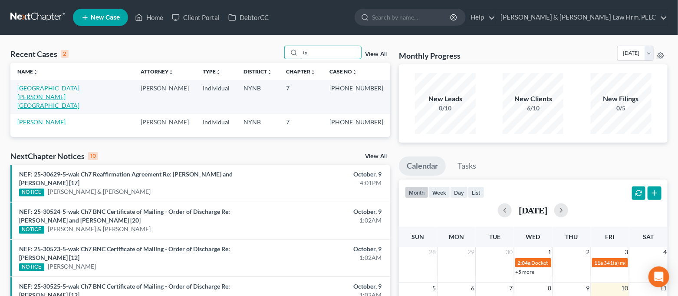
type input "ty"
click at [30, 91] on link "Durham, Tyrisa" at bounding box center [48, 96] width 62 height 25
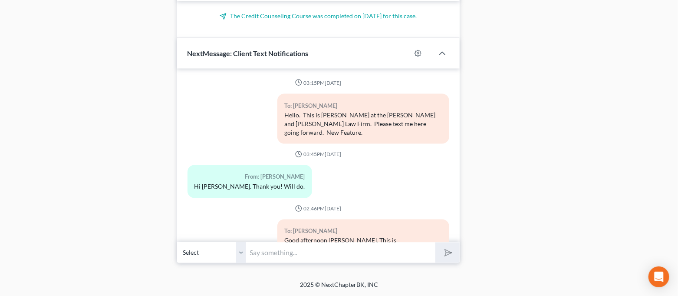
scroll to position [4789, 0]
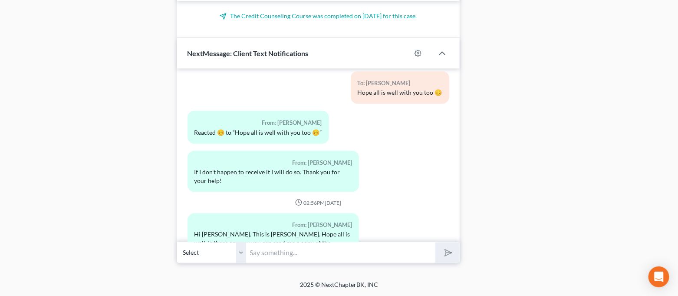
drag, startPoint x: 304, startPoint y: 249, endPoint x: 243, endPoint y: 239, distance: 61.2
click at [304, 249] on input "text" at bounding box center [341, 252] width 189 height 21
type input "Absolutely! I will email that right over to you"
click at [436, 242] on button "submit" at bounding box center [448, 252] width 24 height 20
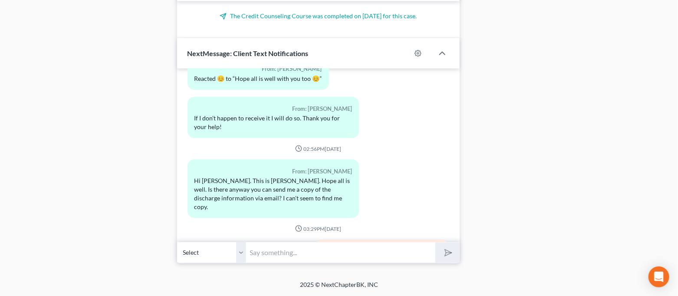
scroll to position [225, 0]
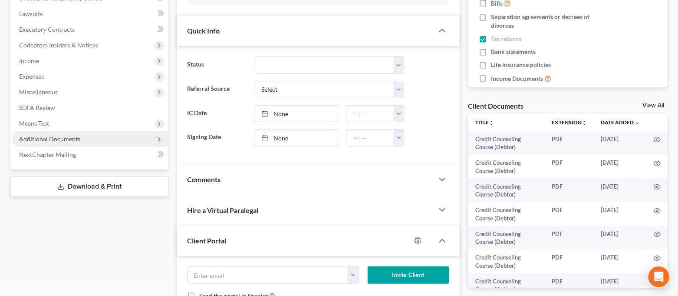
click at [63, 136] on span "Additional Documents" at bounding box center [49, 138] width 61 height 7
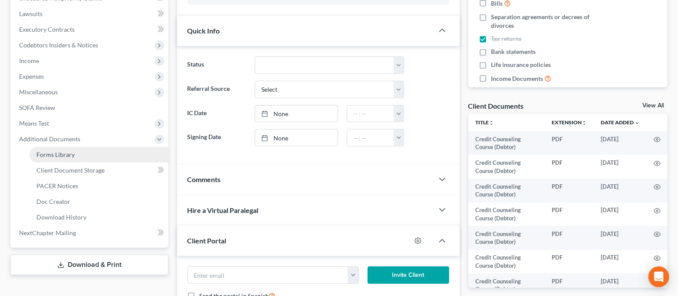
click at [73, 151] on span "Forms Library" at bounding box center [55, 154] width 38 height 7
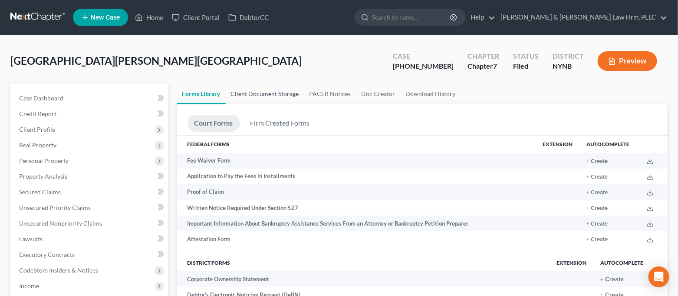
click at [269, 92] on link "Client Document Storage" at bounding box center [265, 93] width 79 height 21
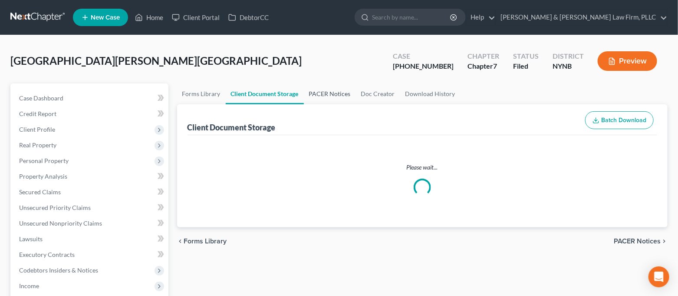
select select "1"
select select "5"
select select "1"
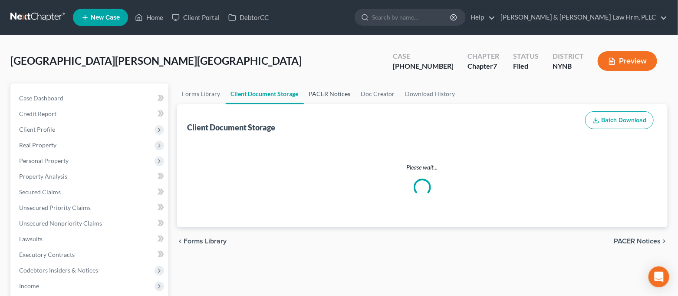
select select "1"
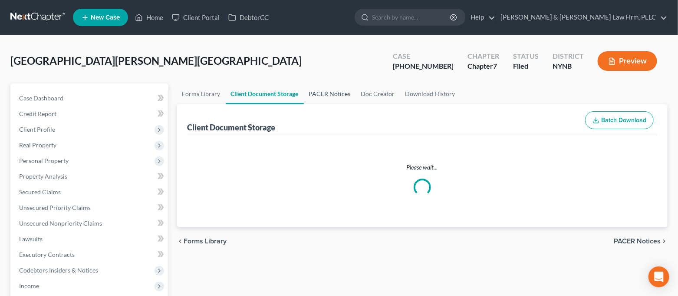
select select "1"
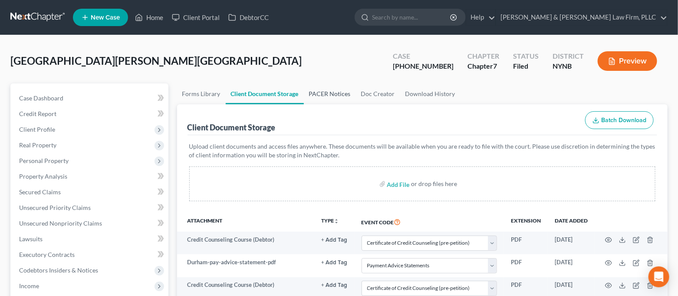
click at [331, 90] on link "PACER Notices" at bounding box center [330, 93] width 52 height 21
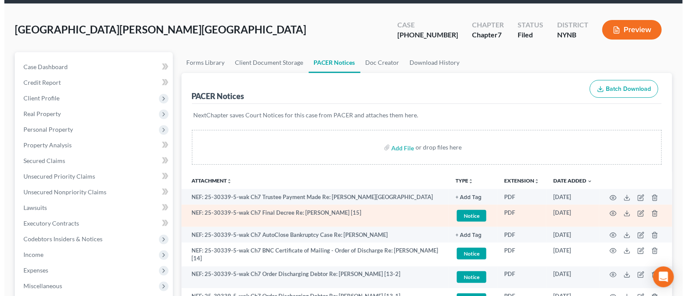
scroll to position [58, 0]
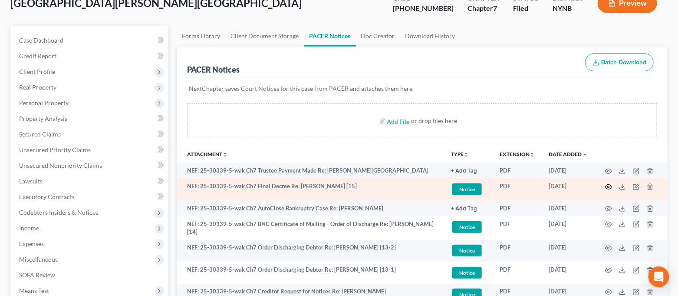
click at [608, 188] on icon "button" at bounding box center [608, 186] width 7 height 7
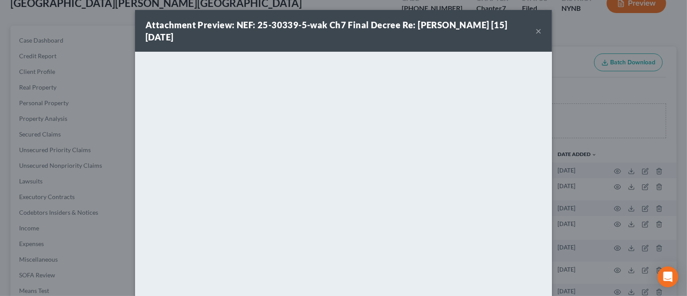
scroll to position [0, 0]
click at [535, 33] on button "×" at bounding box center [538, 31] width 6 height 10
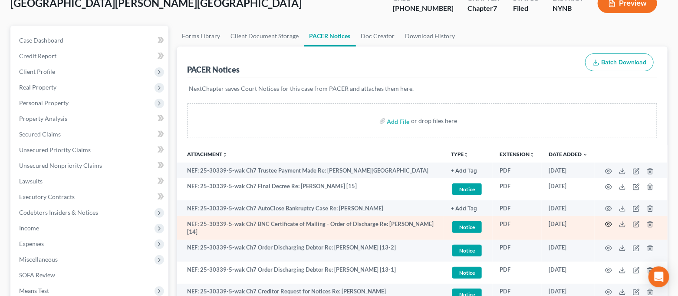
click at [608, 223] on circle "button" at bounding box center [609, 224] width 2 height 2
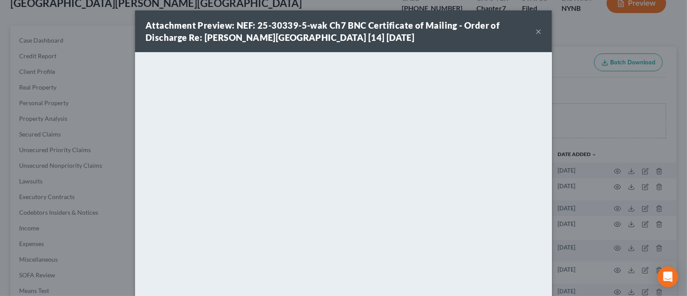
click at [535, 33] on button "×" at bounding box center [538, 31] width 6 height 10
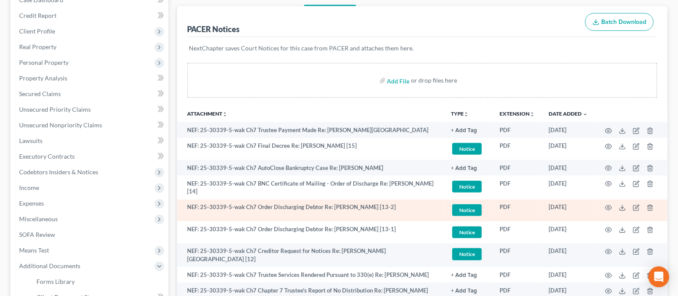
scroll to position [116, 0]
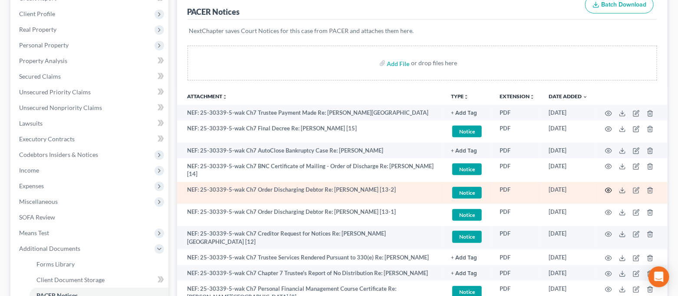
click at [608, 189] on circle "button" at bounding box center [609, 190] width 2 height 2
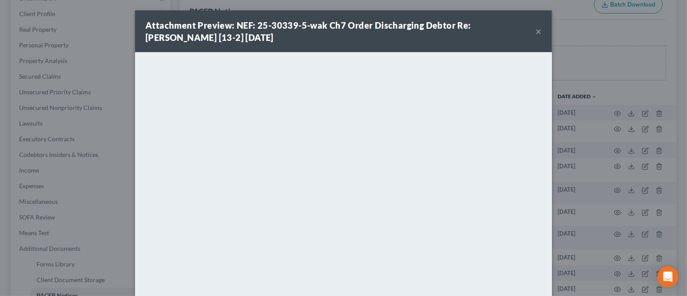
click at [538, 30] on div "Attachment Preview: NEF: 25-30339-5-wak Ch7 Order Discharging Debtor Re: Tyrisa…" at bounding box center [343, 31] width 417 height 42
click at [535, 30] on button "×" at bounding box center [538, 31] width 6 height 10
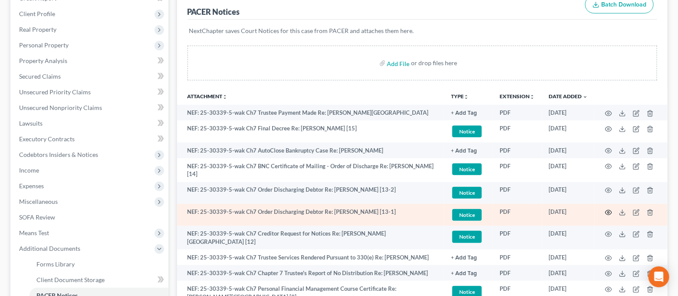
click at [608, 211] on icon "button" at bounding box center [608, 212] width 7 height 7
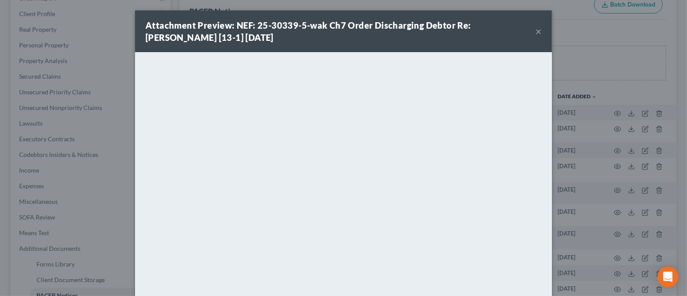
click at [529, 33] on div "Attachment Preview: NEF: 25-30339-5-wak Ch7 Order Discharging Debtor Re: Tyrisa…" at bounding box center [340, 31] width 390 height 24
click at [535, 31] on button "×" at bounding box center [538, 31] width 6 height 10
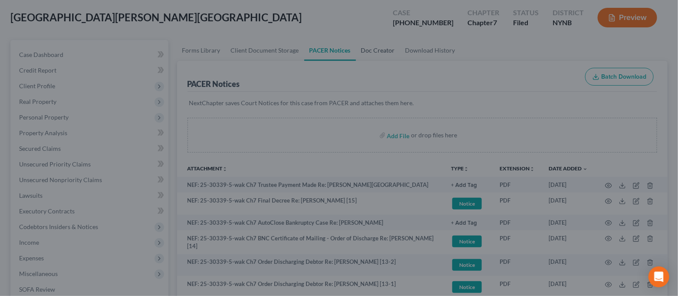
scroll to position [0, 0]
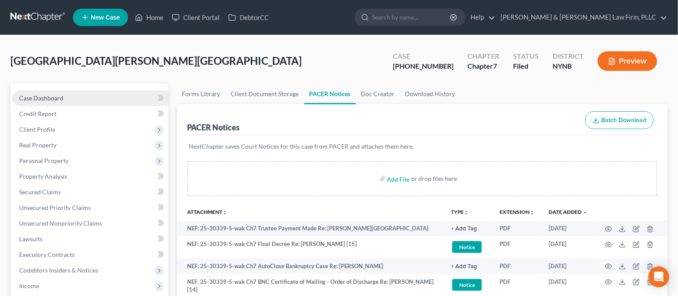
click at [90, 102] on link "Case Dashboard" at bounding box center [90, 98] width 156 height 16
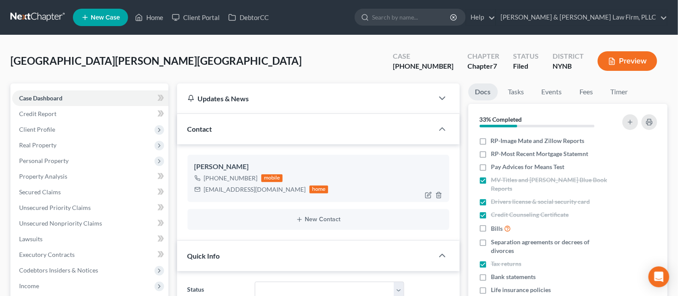
scroll to position [4843, 0]
drag, startPoint x: 256, startPoint y: 190, endPoint x: 202, endPoint y: 192, distance: 53.9
click at [202, 192] on div "tld8517@gmail.com home" at bounding box center [262, 189] width 134 height 11
copy div "tld8517@gmail.com"
